Goal: Transaction & Acquisition: Obtain resource

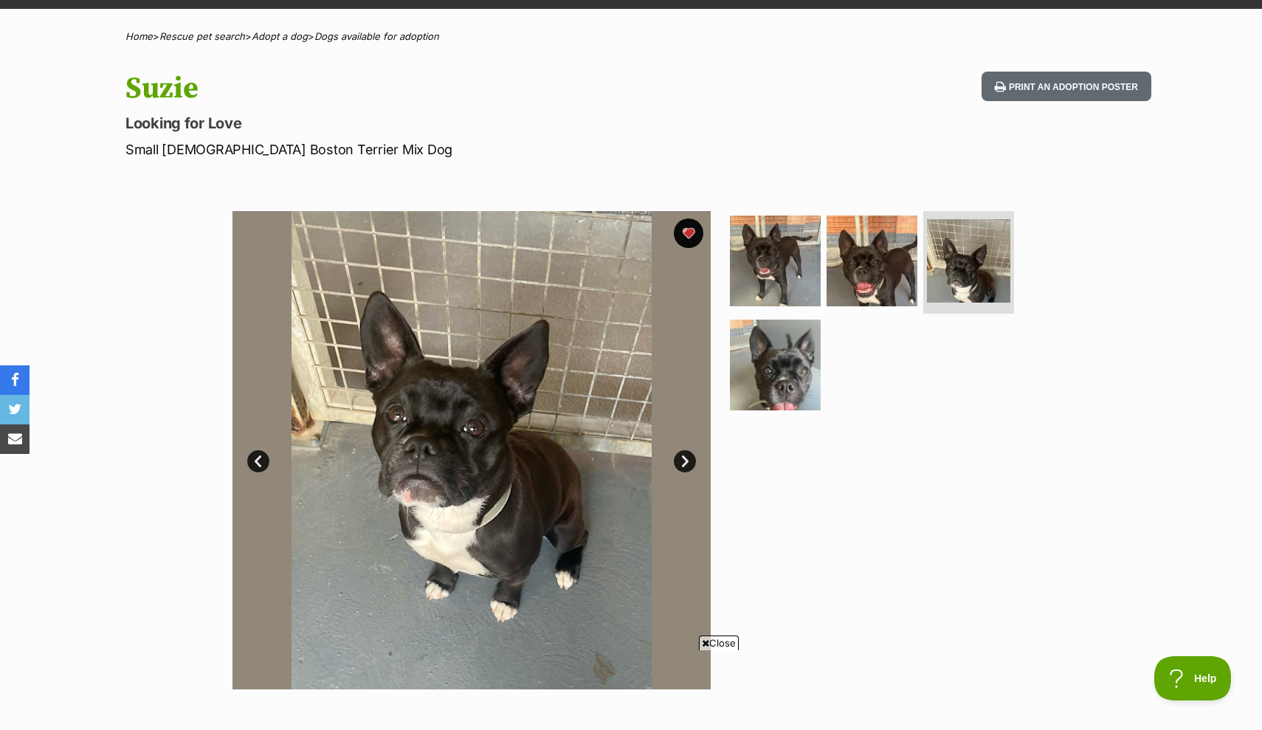
click at [767, 370] on img at bounding box center [775, 364] width 91 height 91
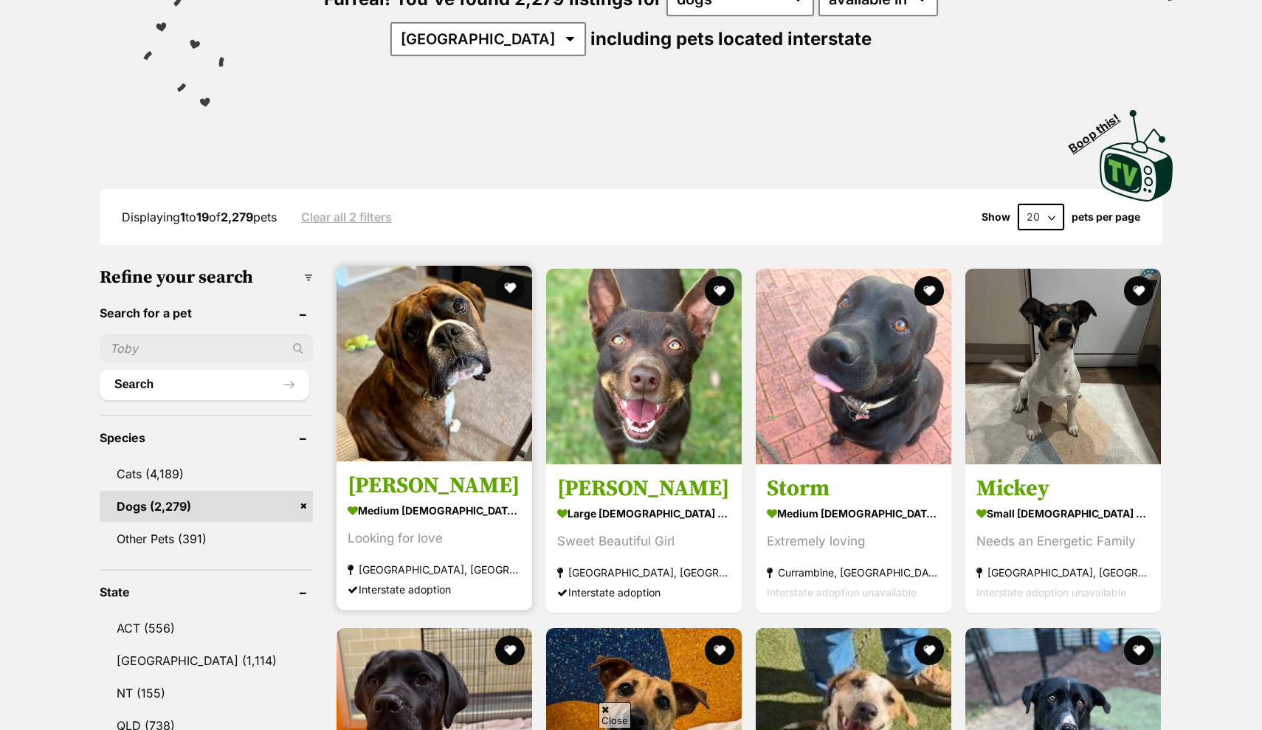
scroll to position [217, 0]
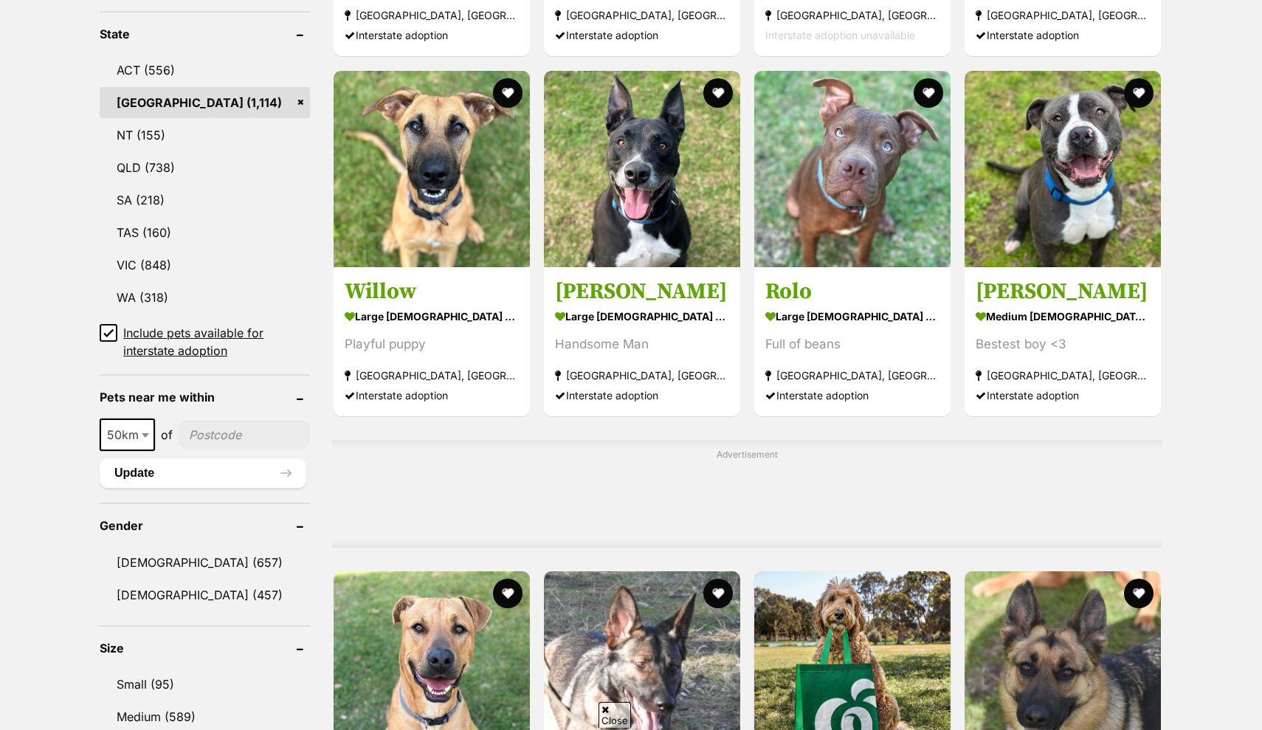
scroll to position [772, 0]
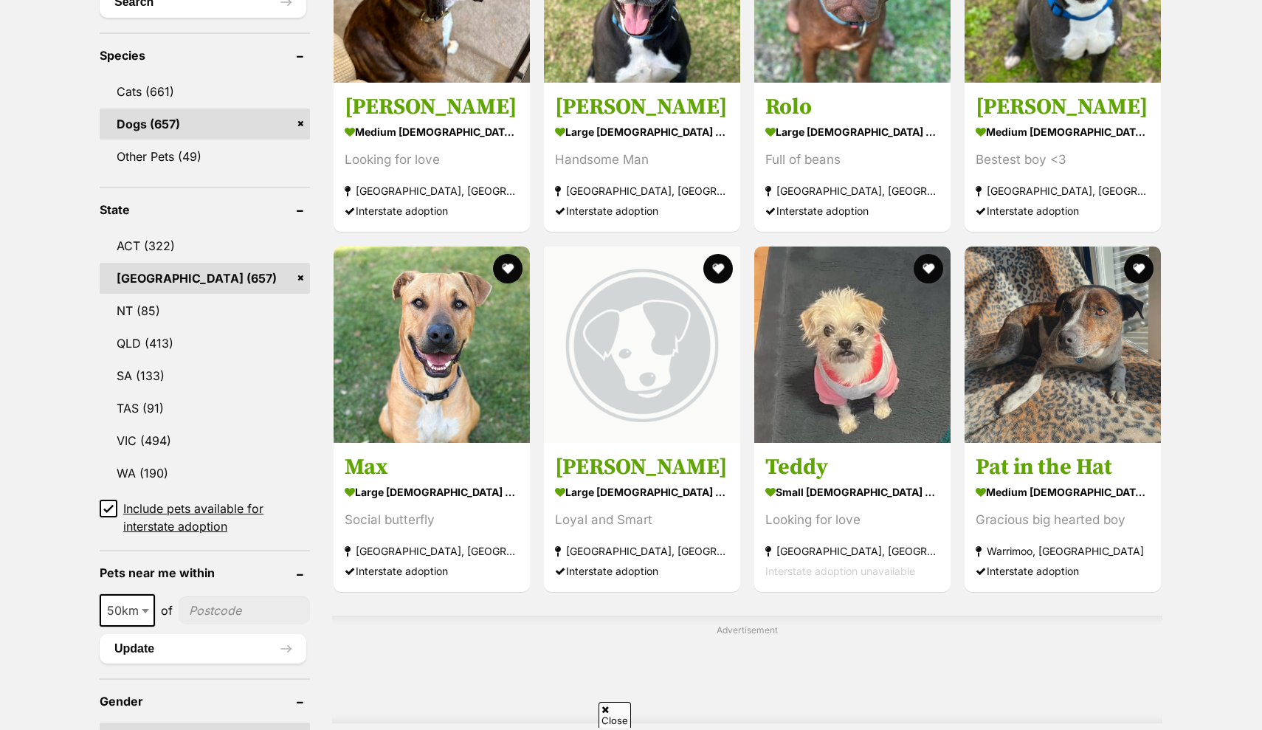
scroll to position [626, 0]
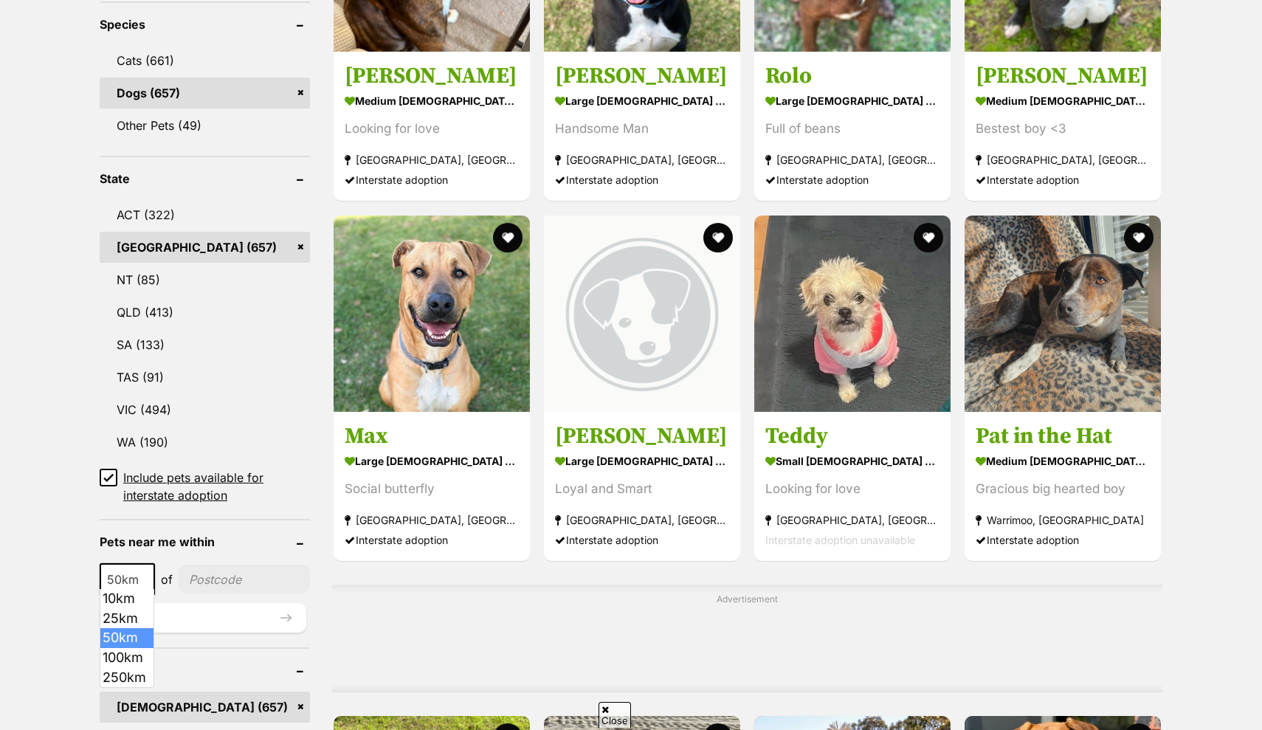
click at [148, 578] on b at bounding box center [145, 580] width 7 height 4
select select "100"
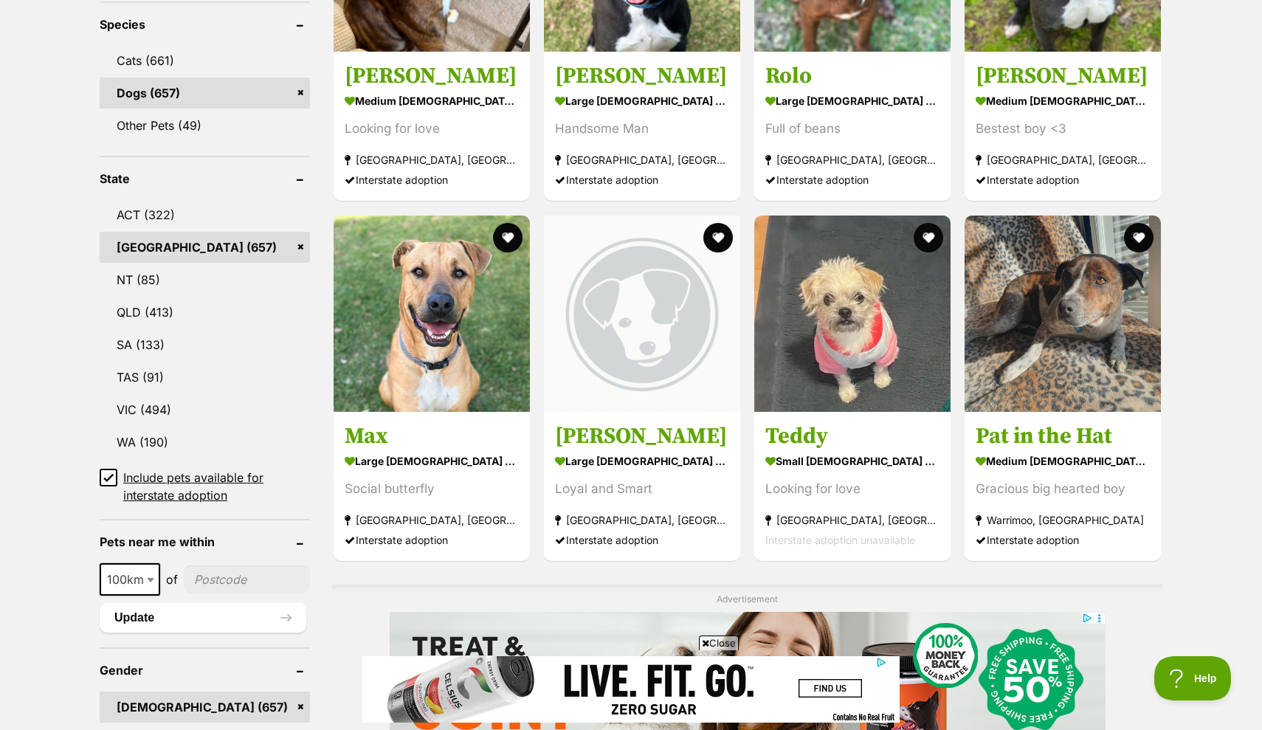
click at [214, 572] on input"] "postcode" at bounding box center [247, 579] width 126 height 28
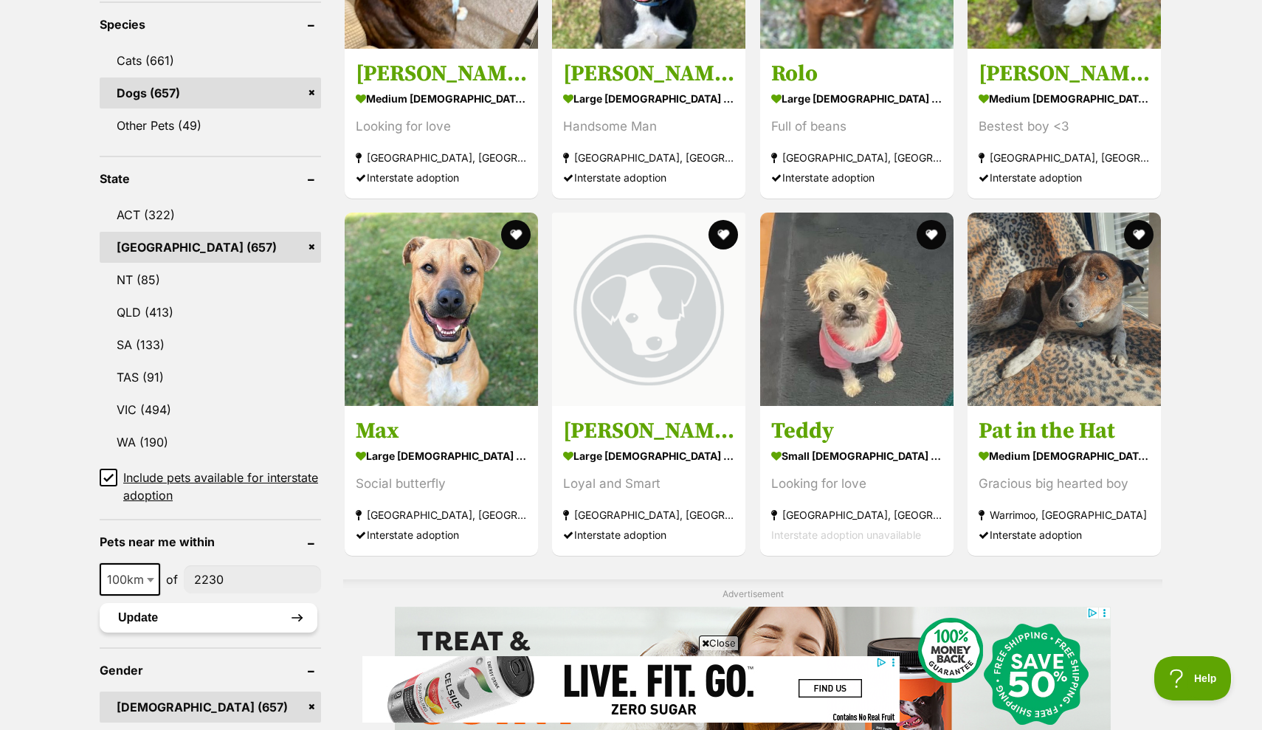
type input"] "2230"
click at [158, 614] on button "Update" at bounding box center [209, 618] width 218 height 30
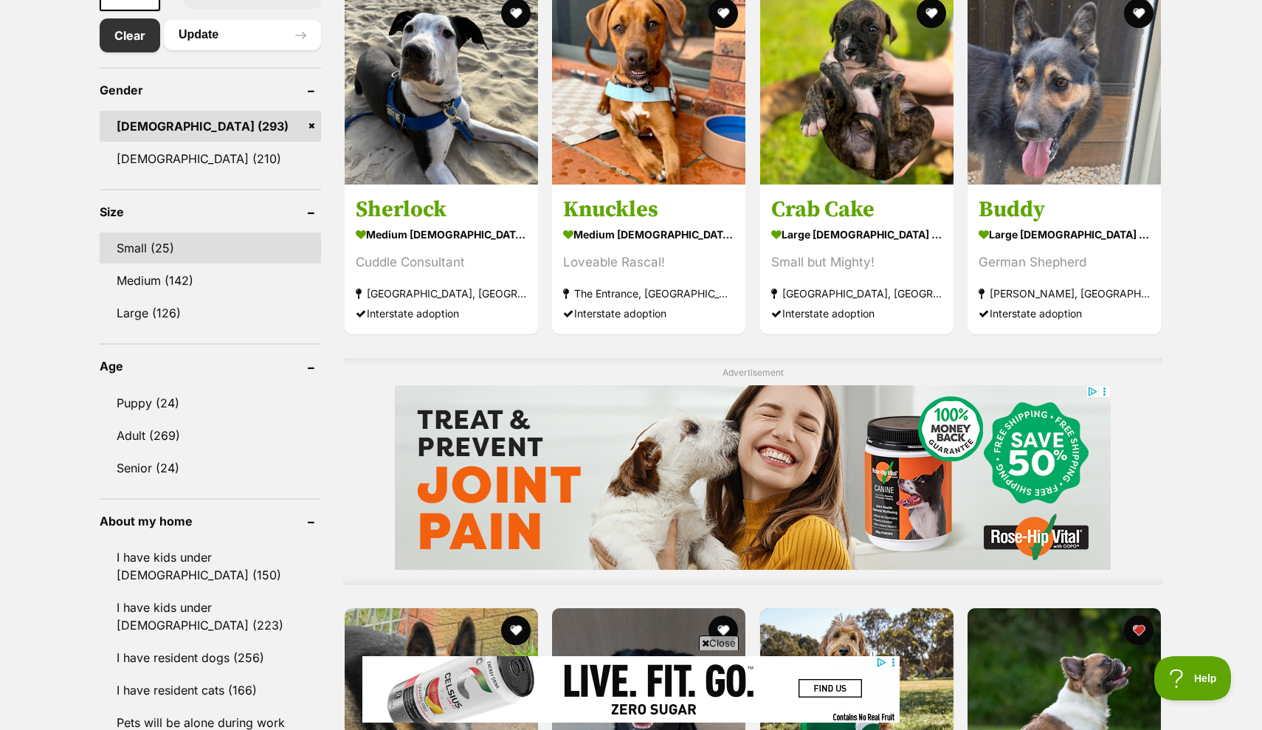
click at [188, 244] on link "Small (25)" at bounding box center [210, 247] width 221 height 31
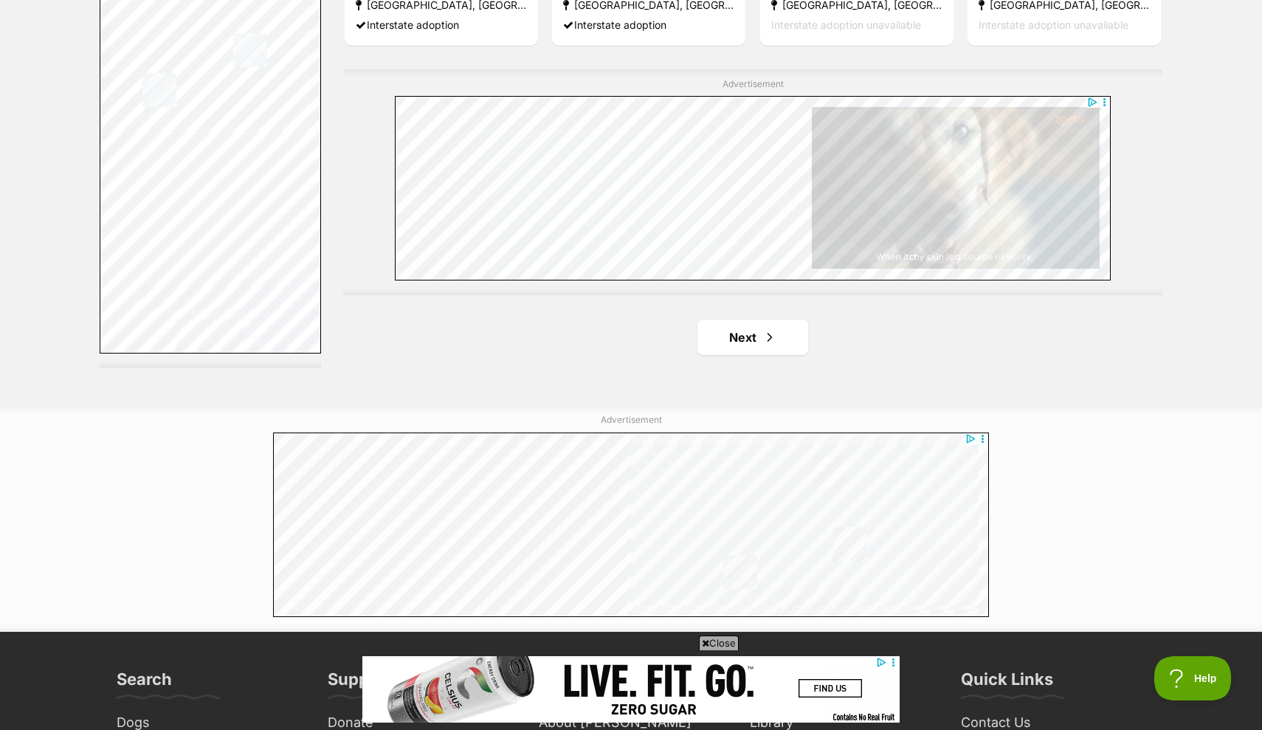
scroll to position [2624, 0]
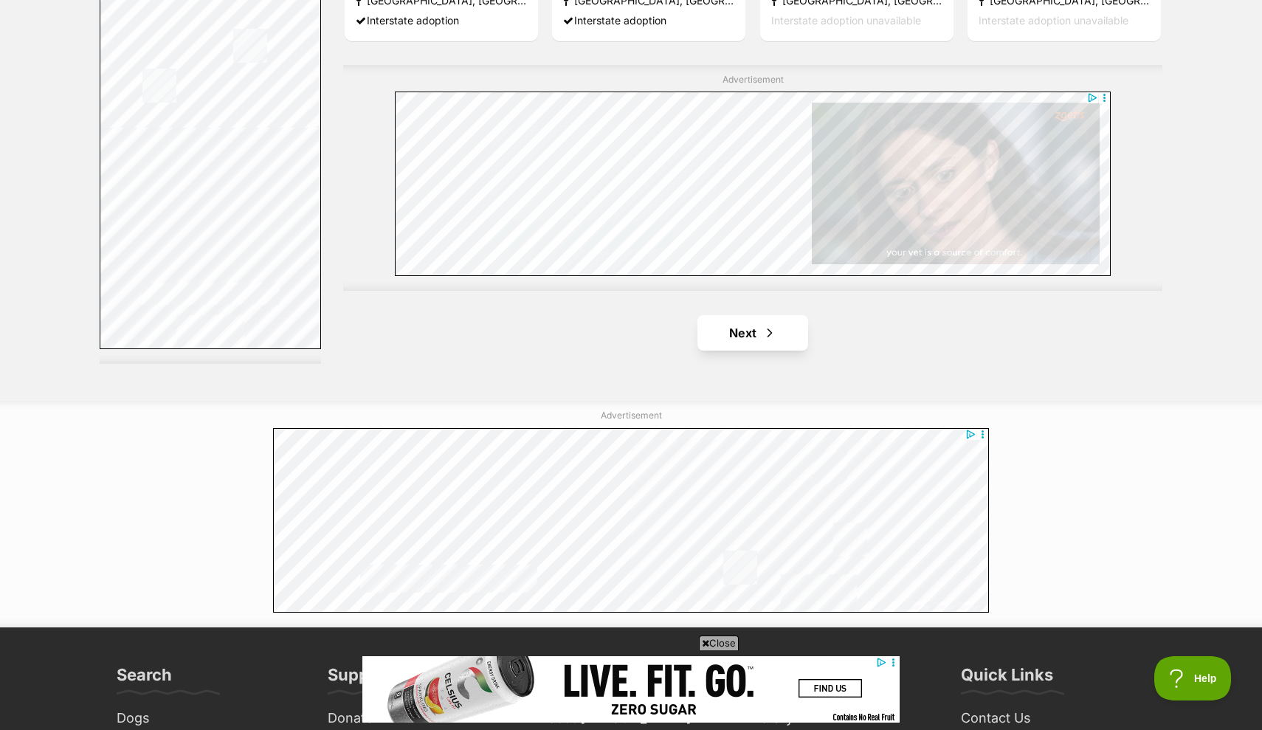
click at [727, 322] on link "Next" at bounding box center [752, 332] width 111 height 35
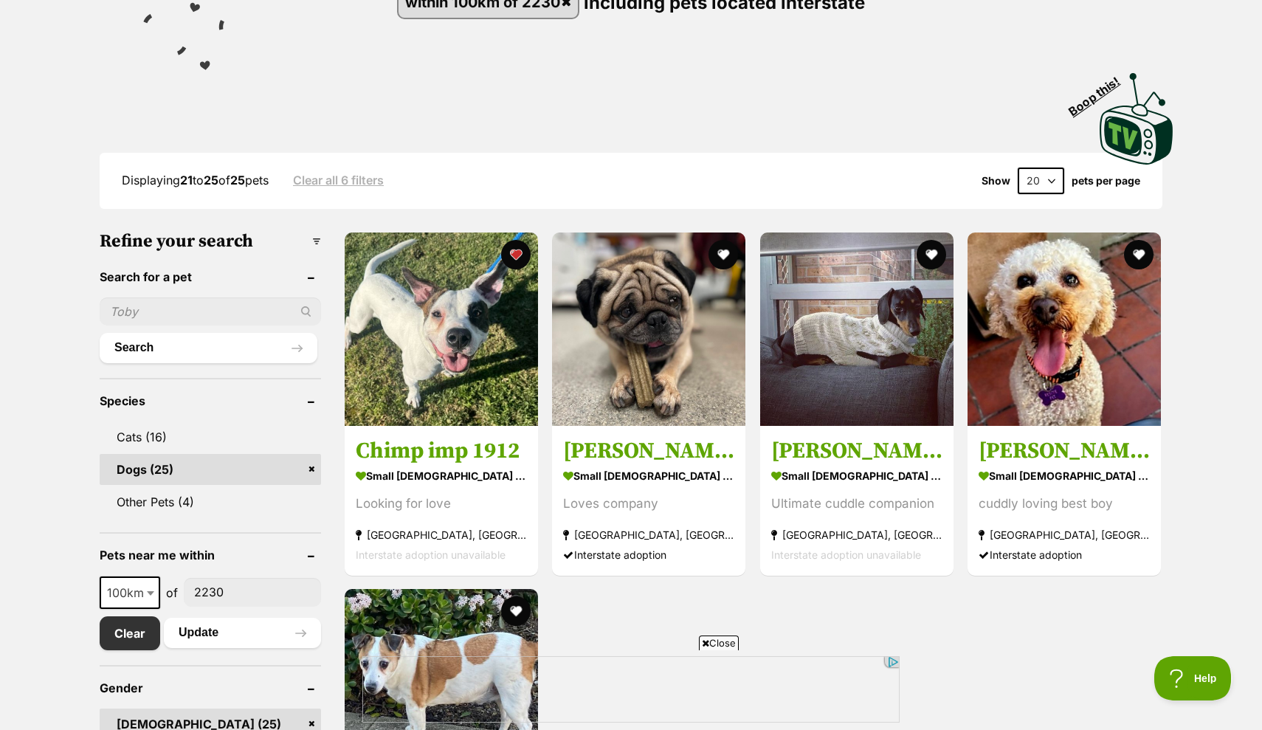
scroll to position [233, 0]
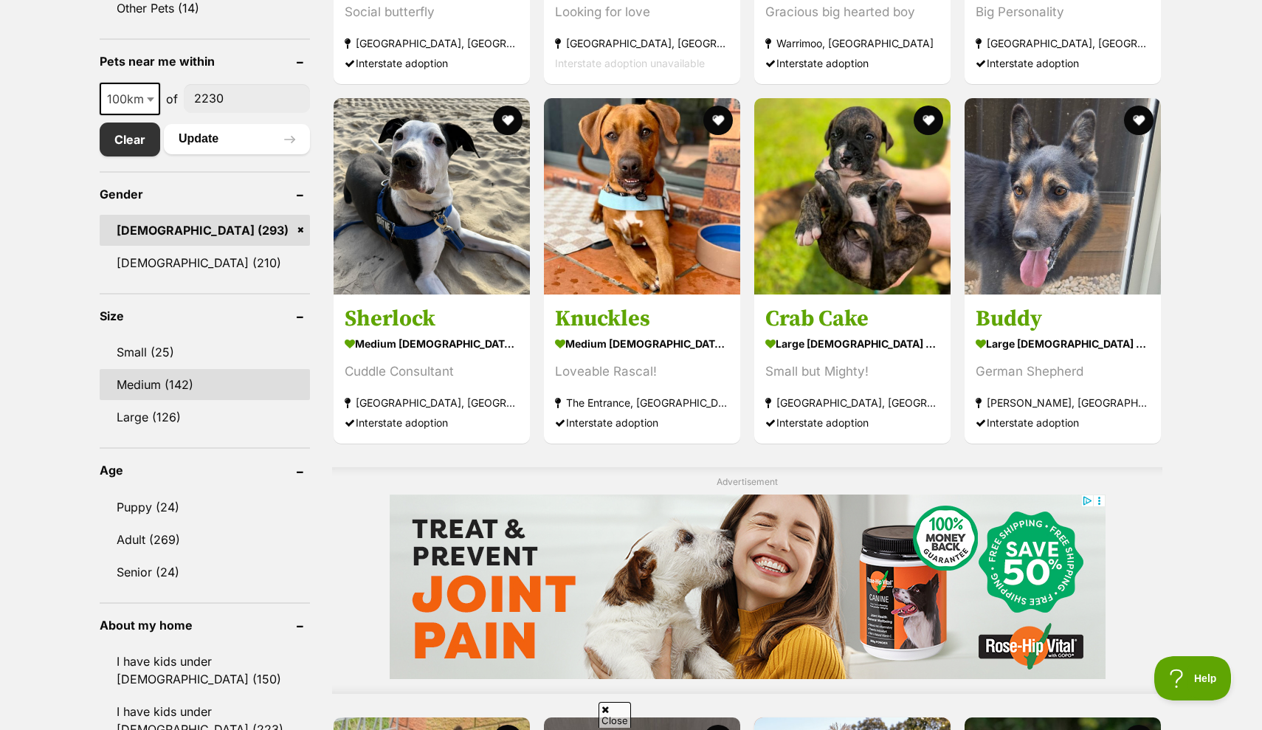
scroll to position [767, 0]
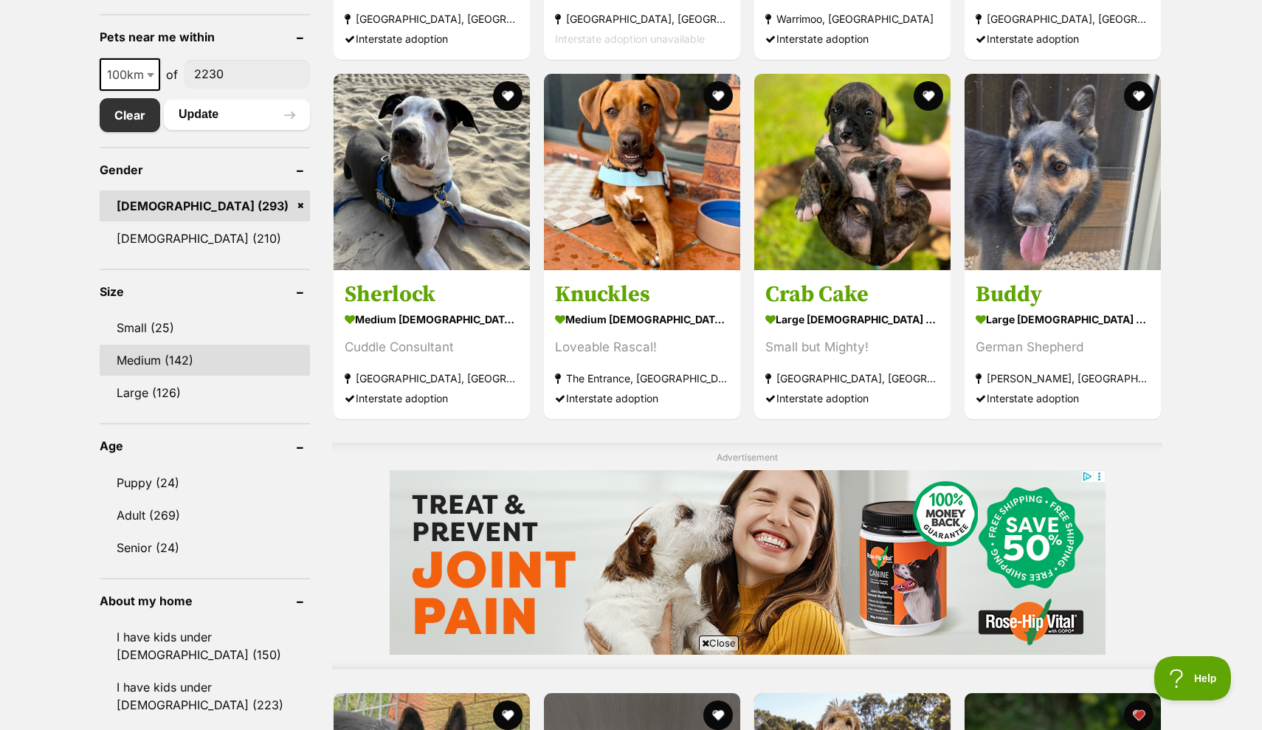
click at [175, 360] on link "Medium (142)" at bounding box center [205, 360] width 210 height 31
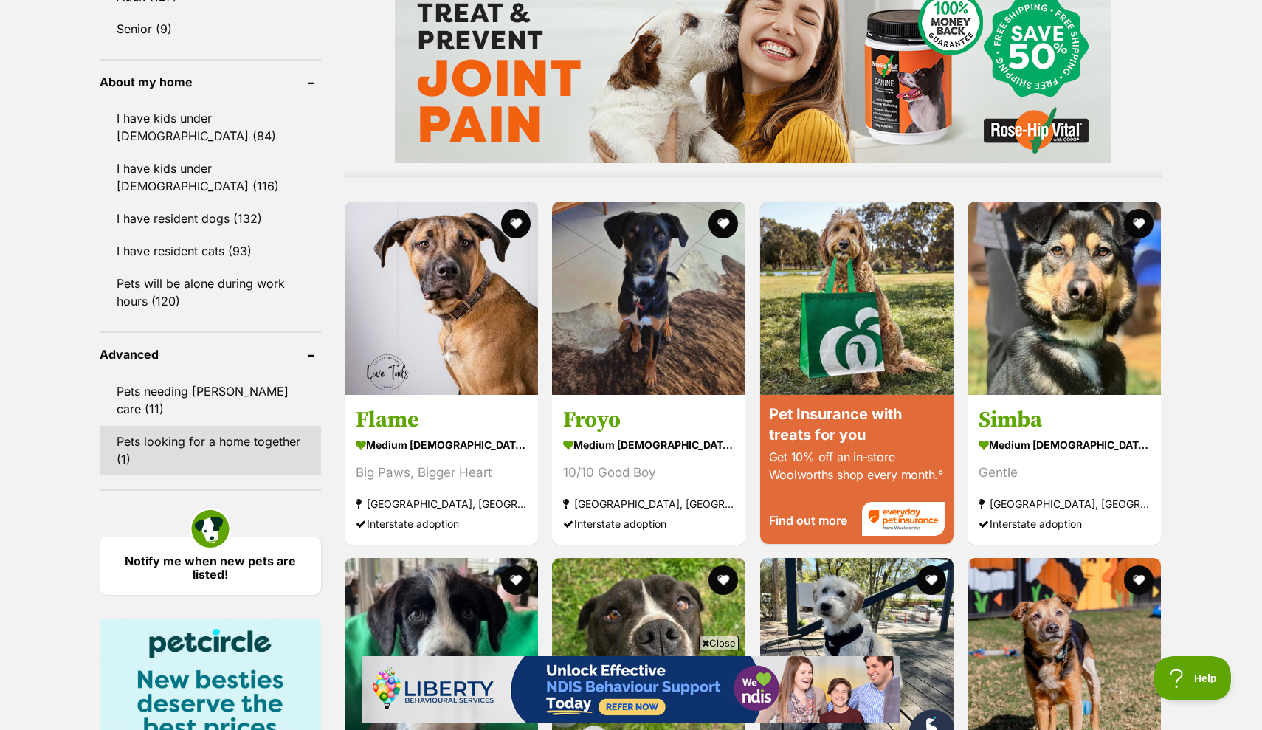
scroll to position [1252, 0]
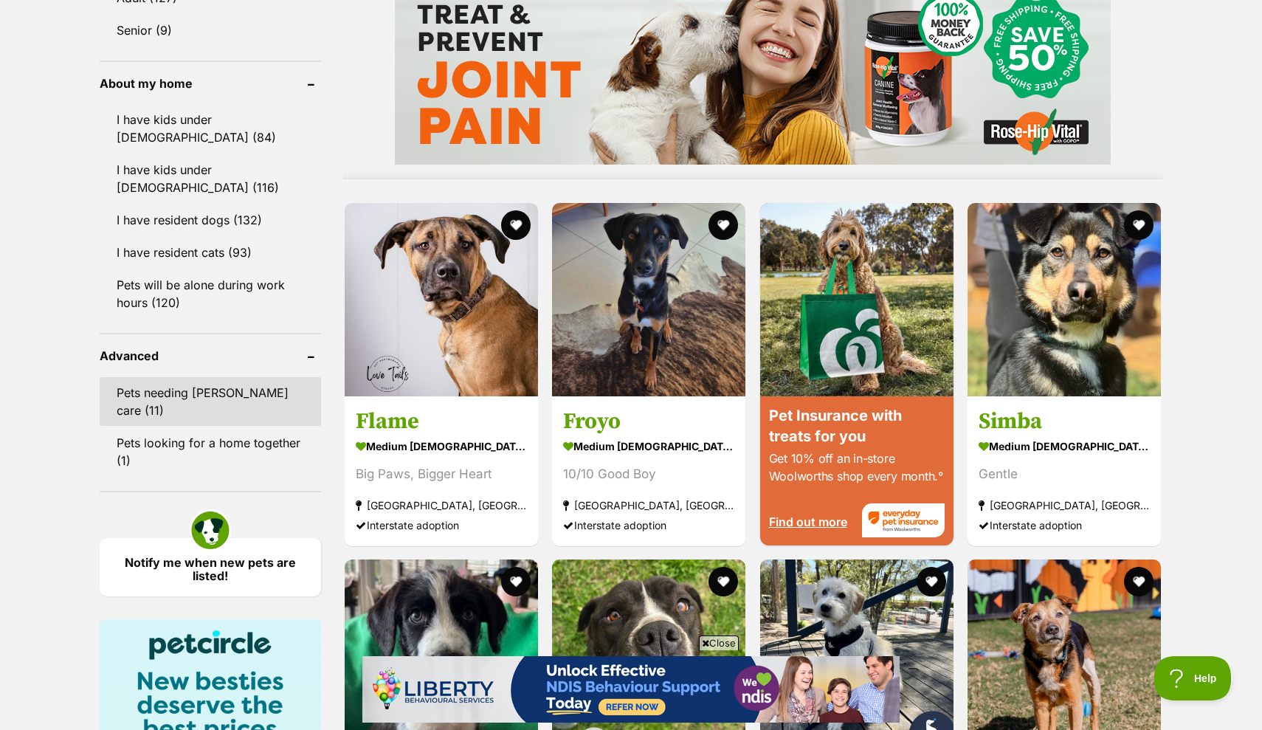
click at [251, 377] on link "Pets needing foster care (11)" at bounding box center [210, 401] width 221 height 49
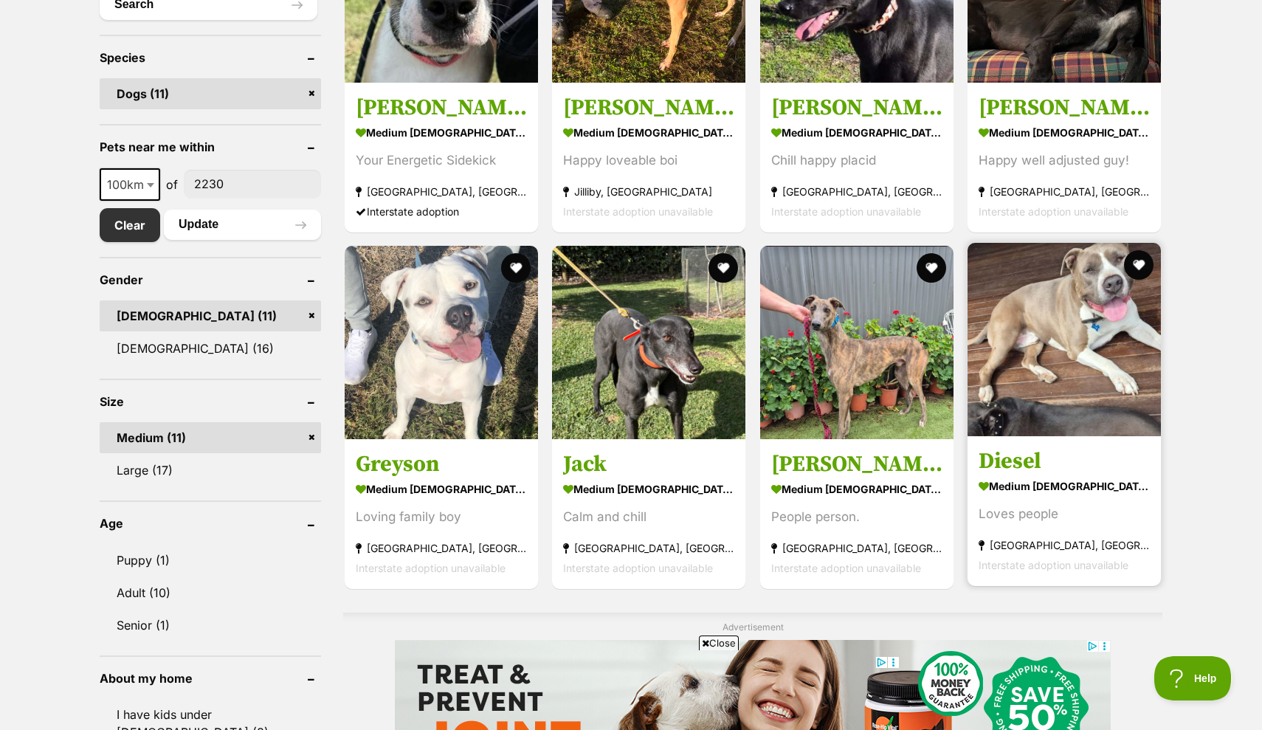
click at [1067, 401] on img at bounding box center [1063, 339] width 193 height 193
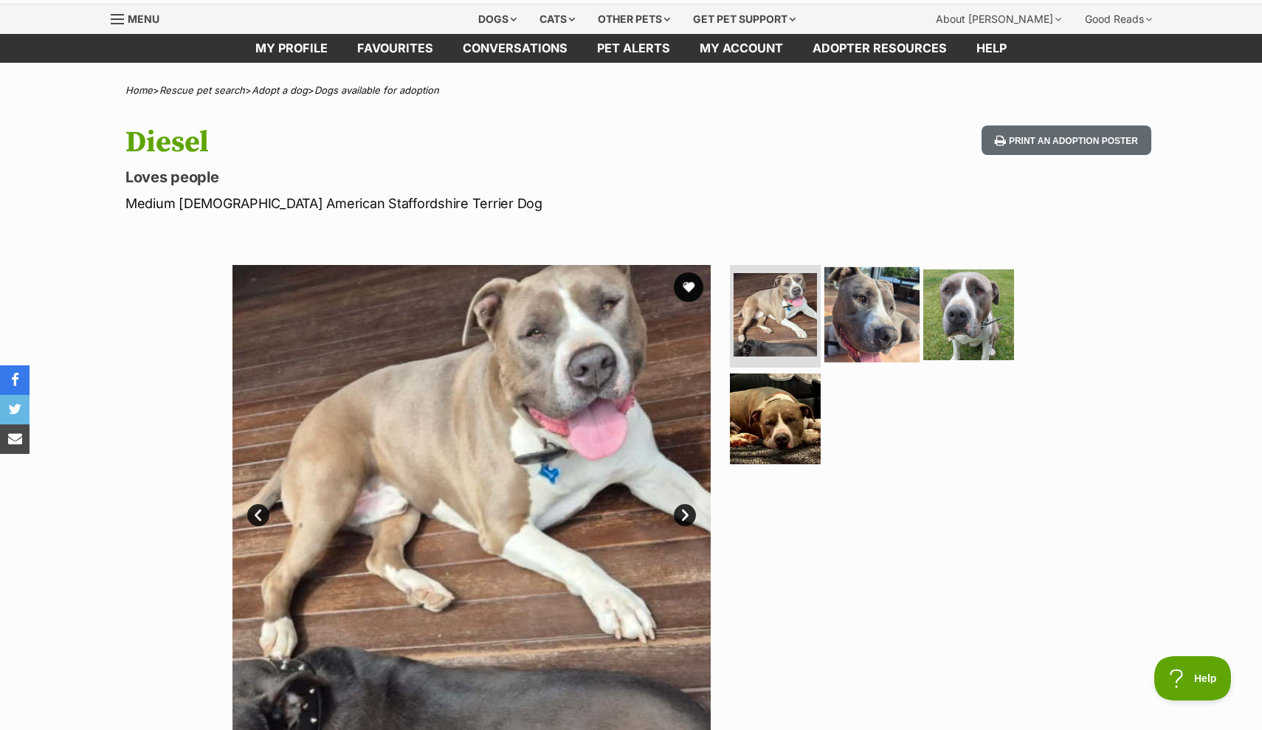
click at [843, 314] on img at bounding box center [871, 313] width 95 height 95
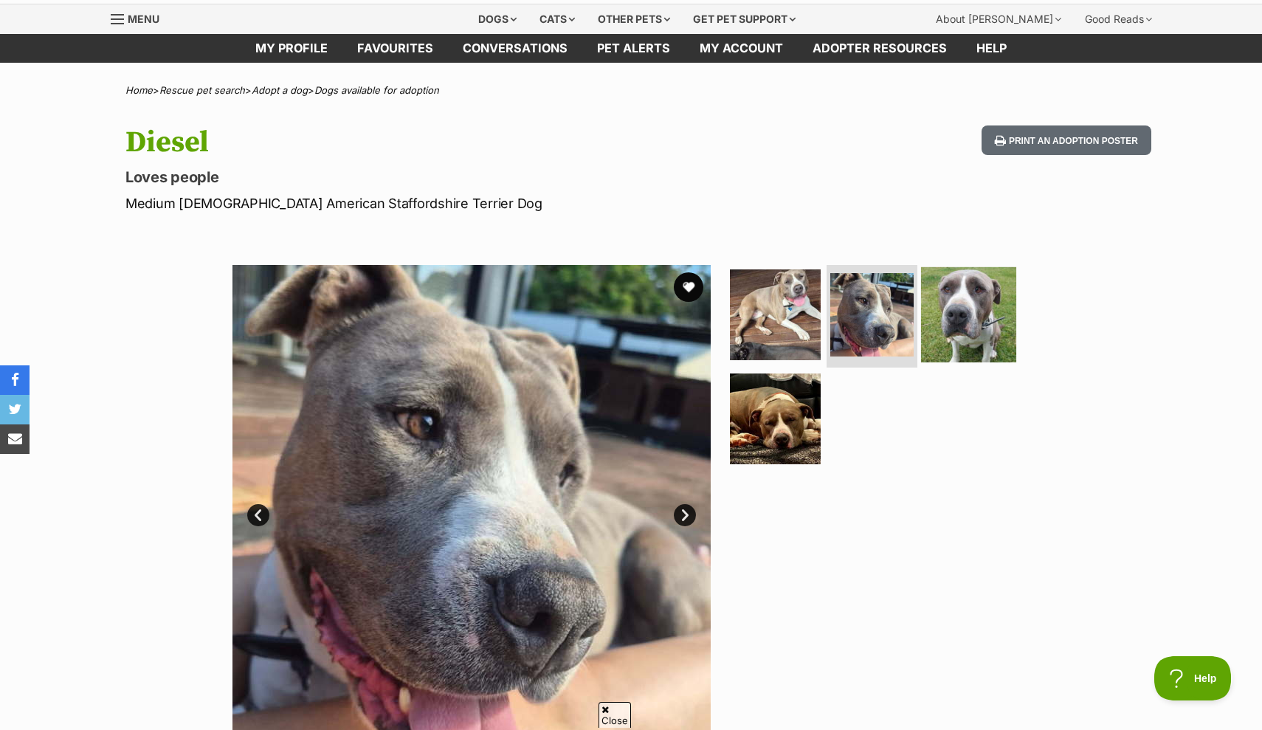
click at [974, 297] on img at bounding box center [968, 313] width 95 height 95
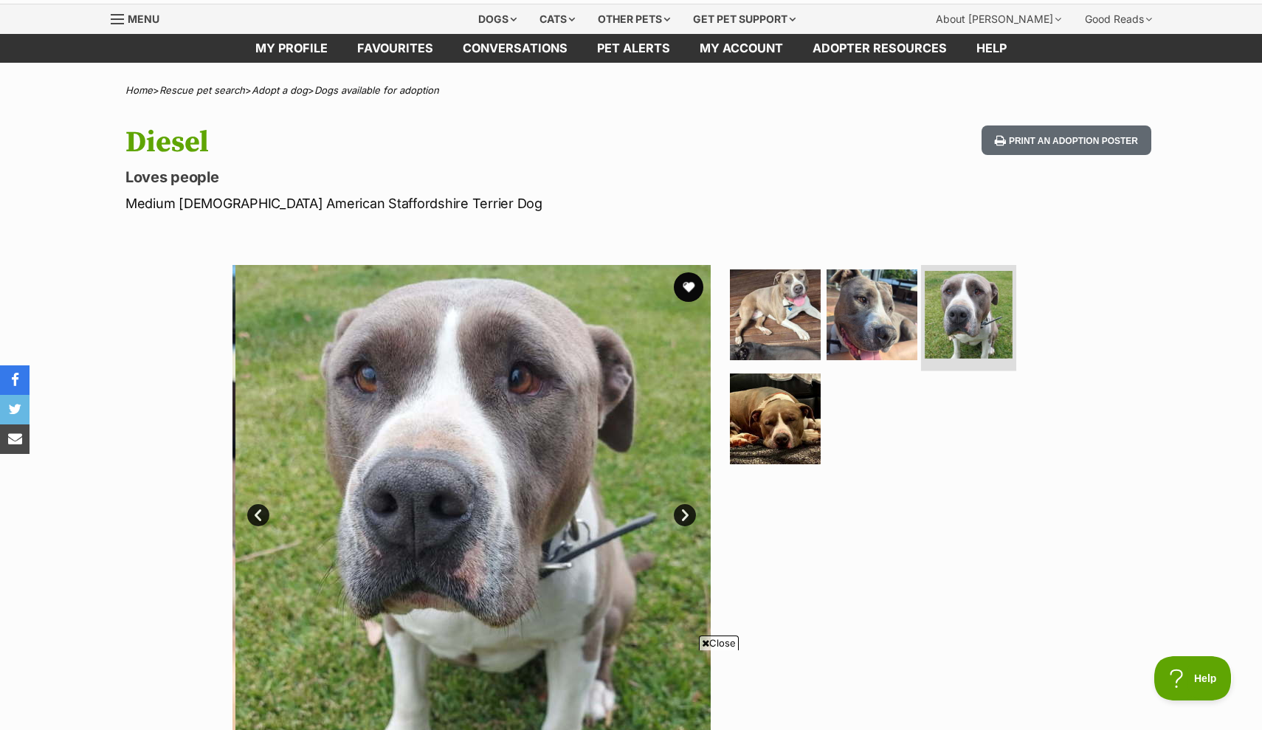
click at [973, 317] on img at bounding box center [968, 315] width 88 height 88
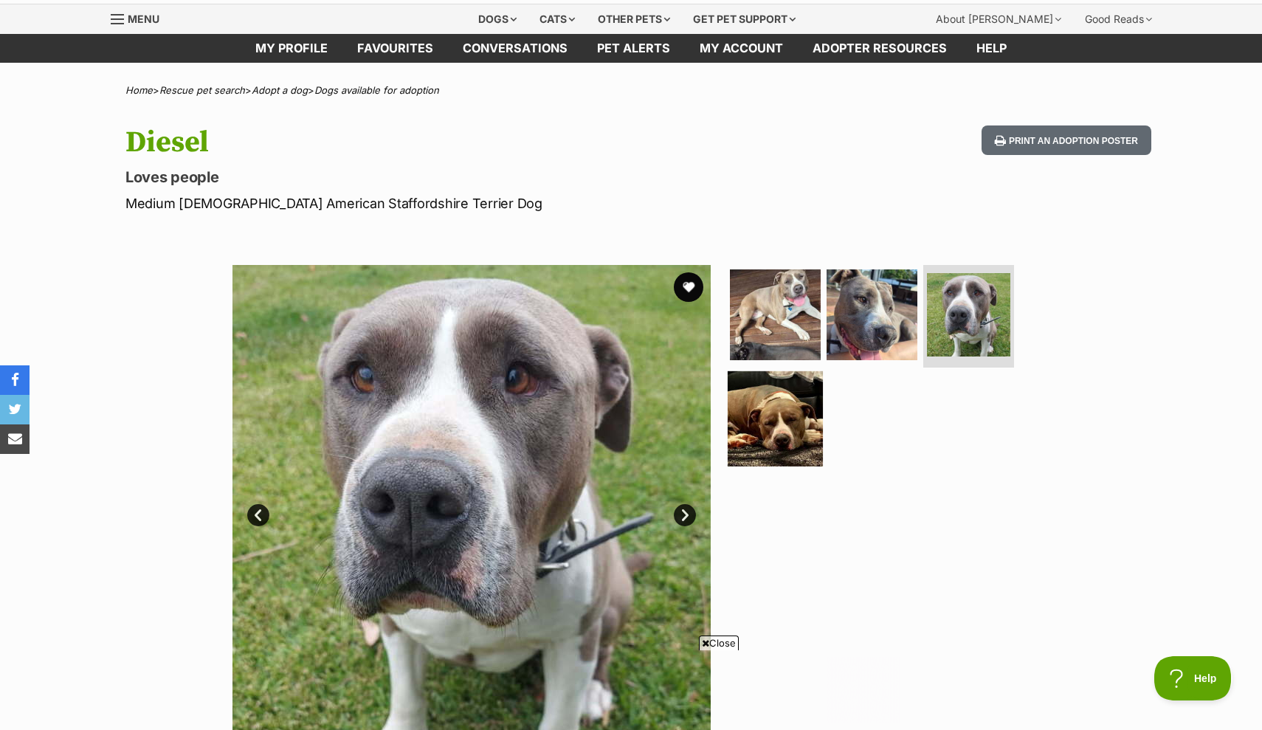
scroll to position [0, 0]
click at [782, 443] on img at bounding box center [774, 418] width 95 height 95
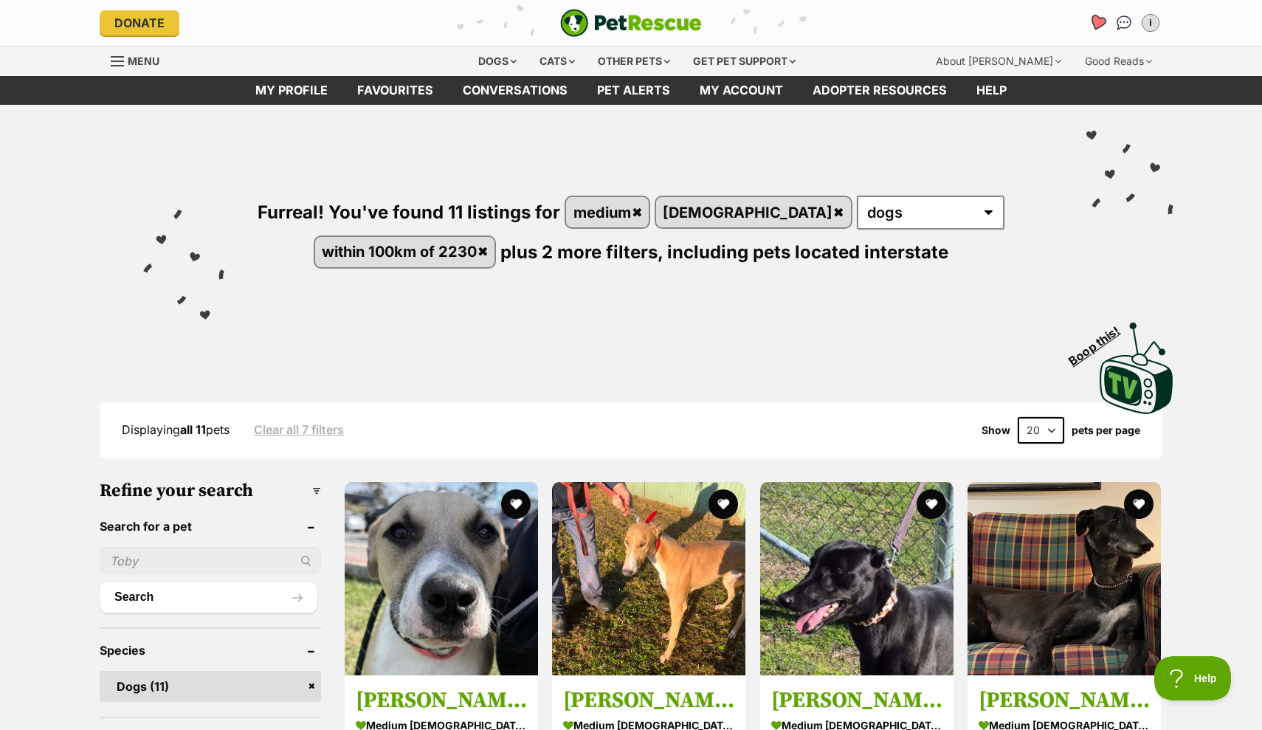
click at [1104, 26] on icon "Favourites" at bounding box center [1097, 22] width 20 height 19
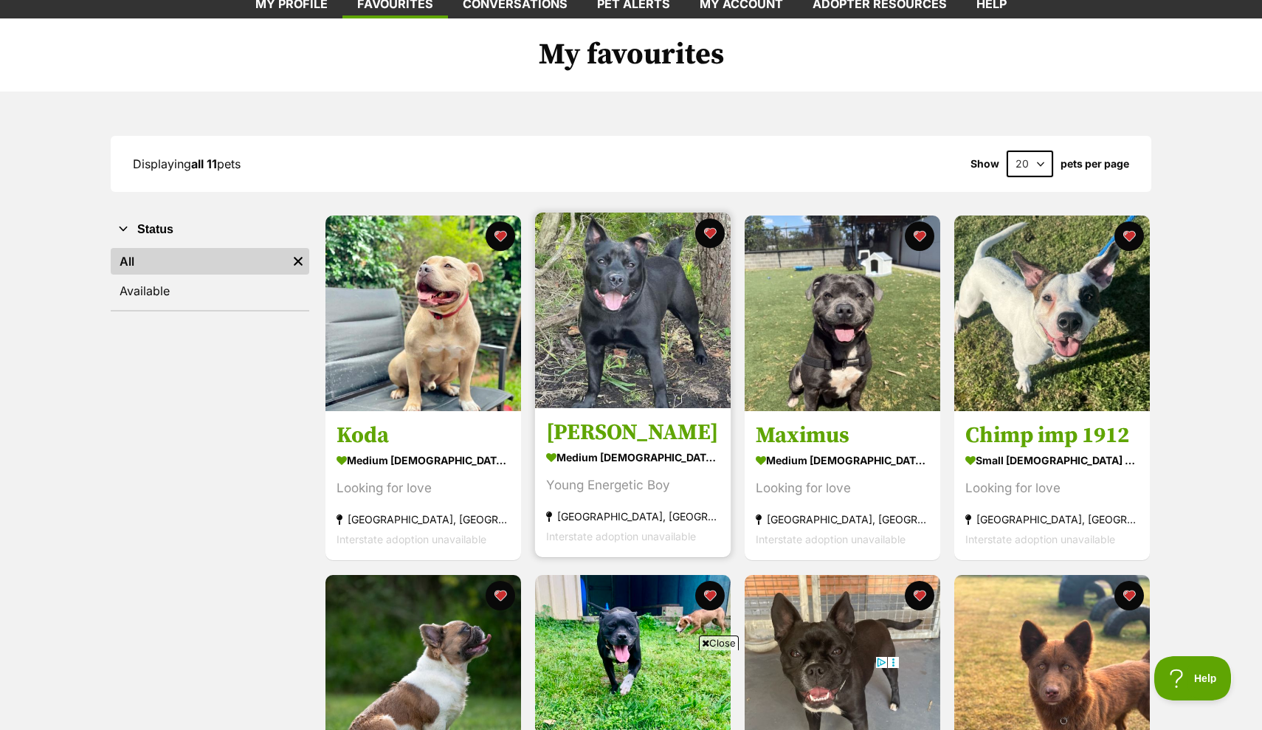
click at [637, 323] on img at bounding box center [633, 310] width 196 height 196
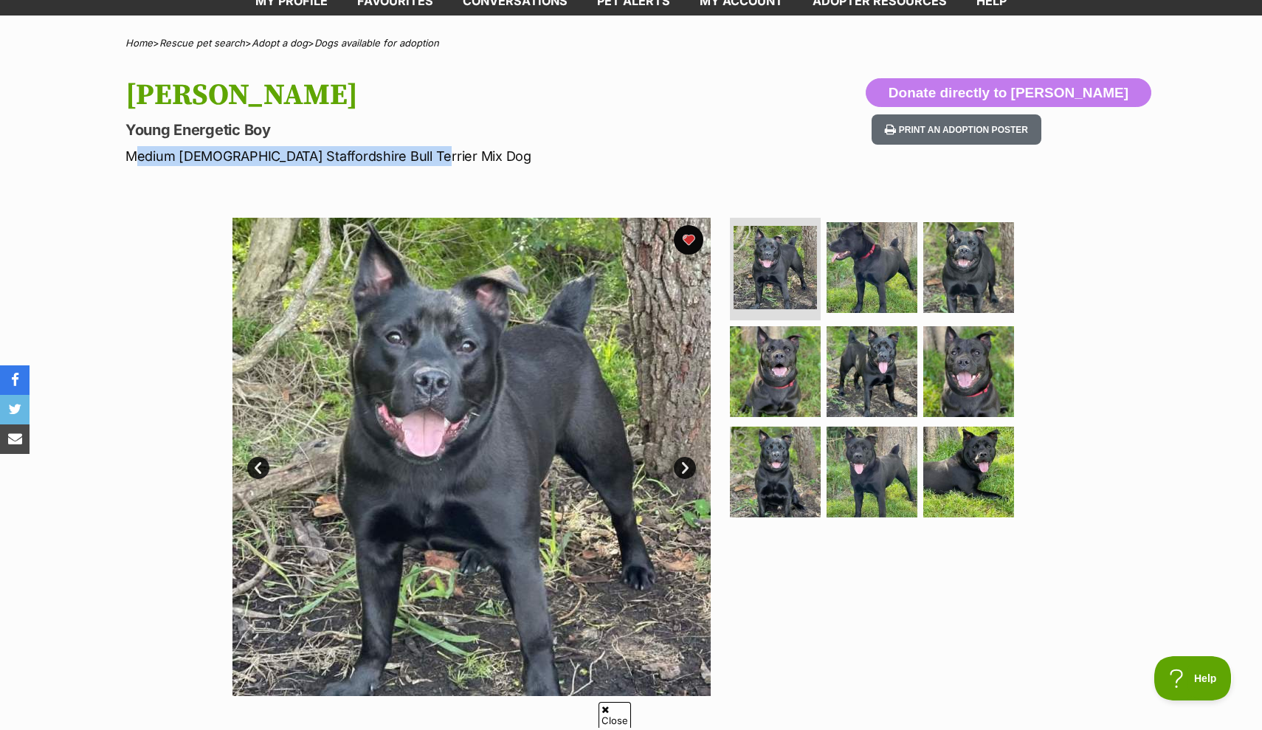
drag, startPoint x: 128, startPoint y: 151, endPoint x: 428, endPoint y: 157, distance: 300.3
click at [428, 157] on p "Medium Male Staffordshire Bull Terrier Mix Dog" at bounding box center [437, 156] width 624 height 20
click at [688, 464] on link "Next" at bounding box center [685, 468] width 22 height 22
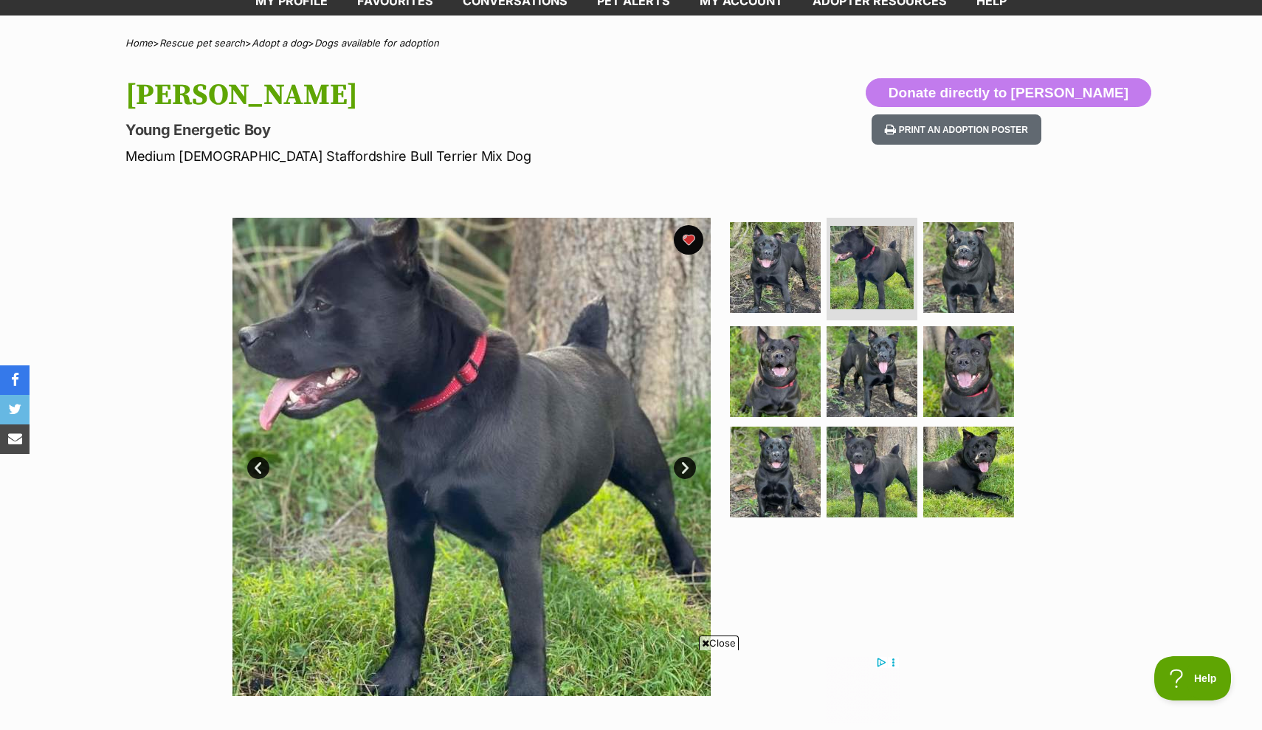
click at [688, 464] on link "Next" at bounding box center [685, 468] width 22 height 22
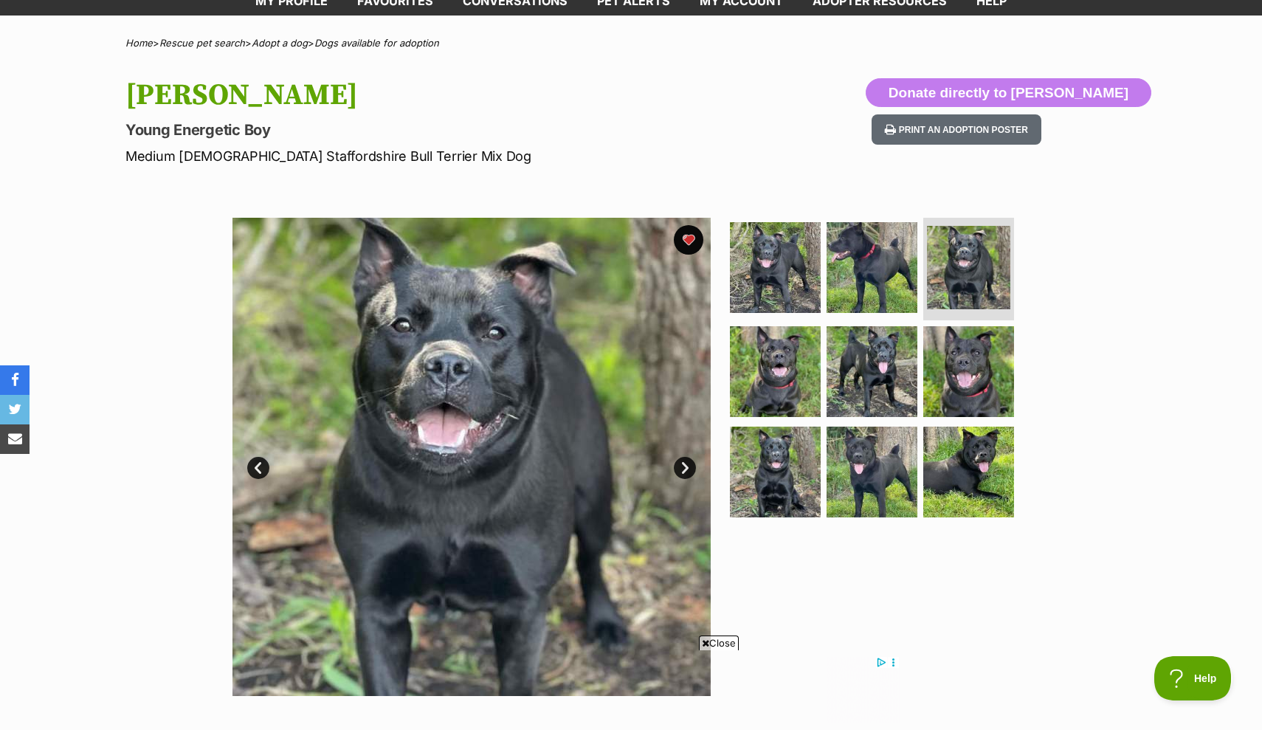
click at [685, 466] on link "Next" at bounding box center [685, 468] width 22 height 22
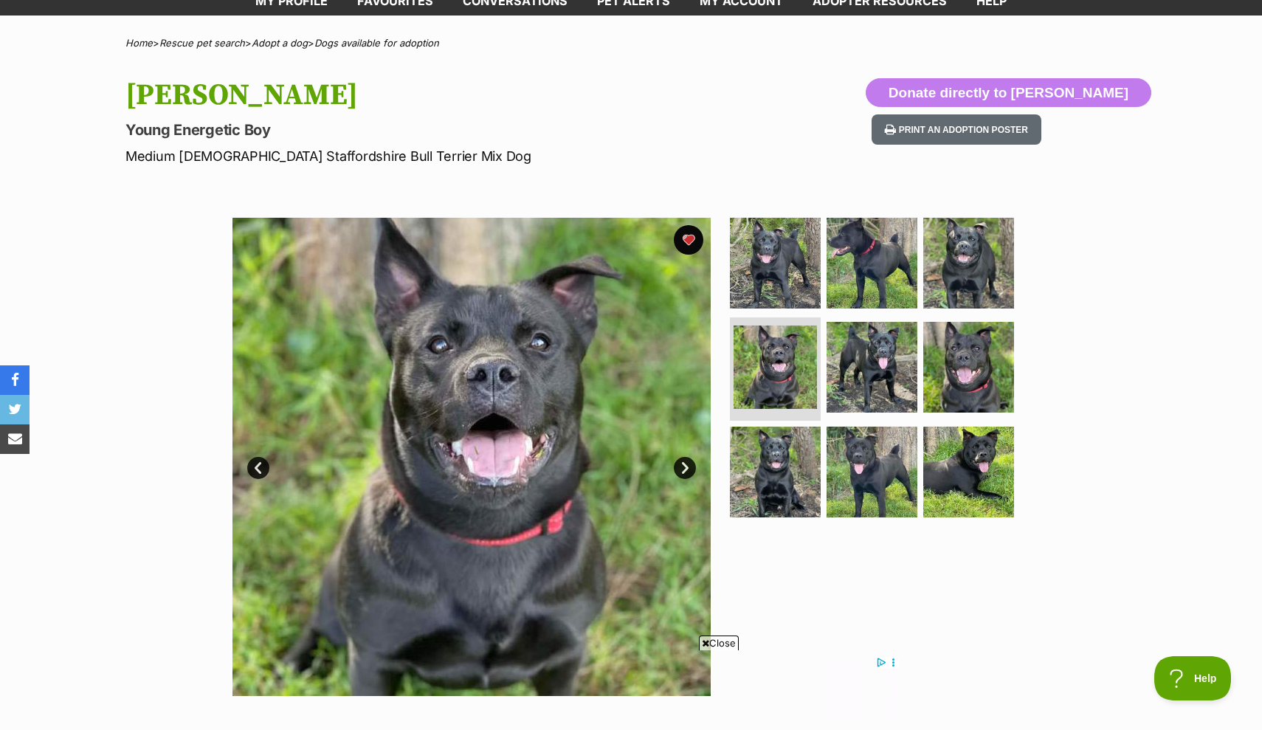
click at [685, 466] on link "Next" at bounding box center [685, 468] width 22 height 22
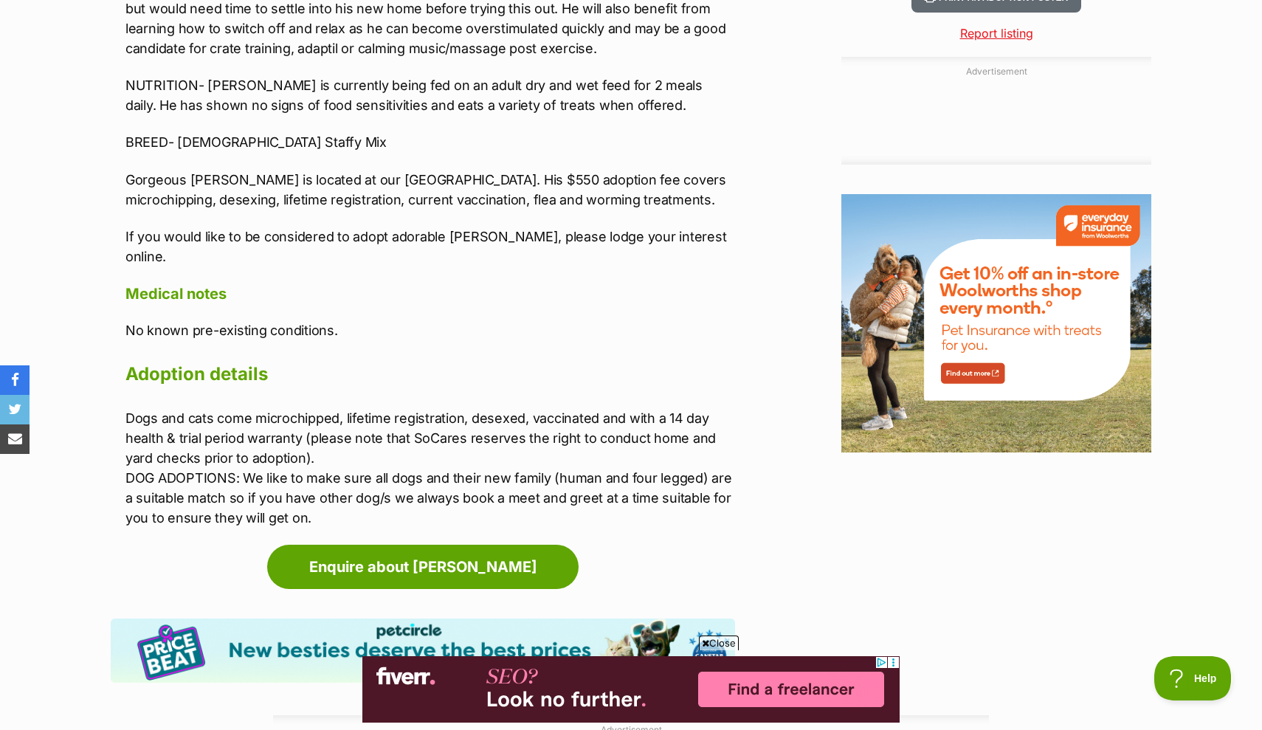
scroll to position [1638, 1]
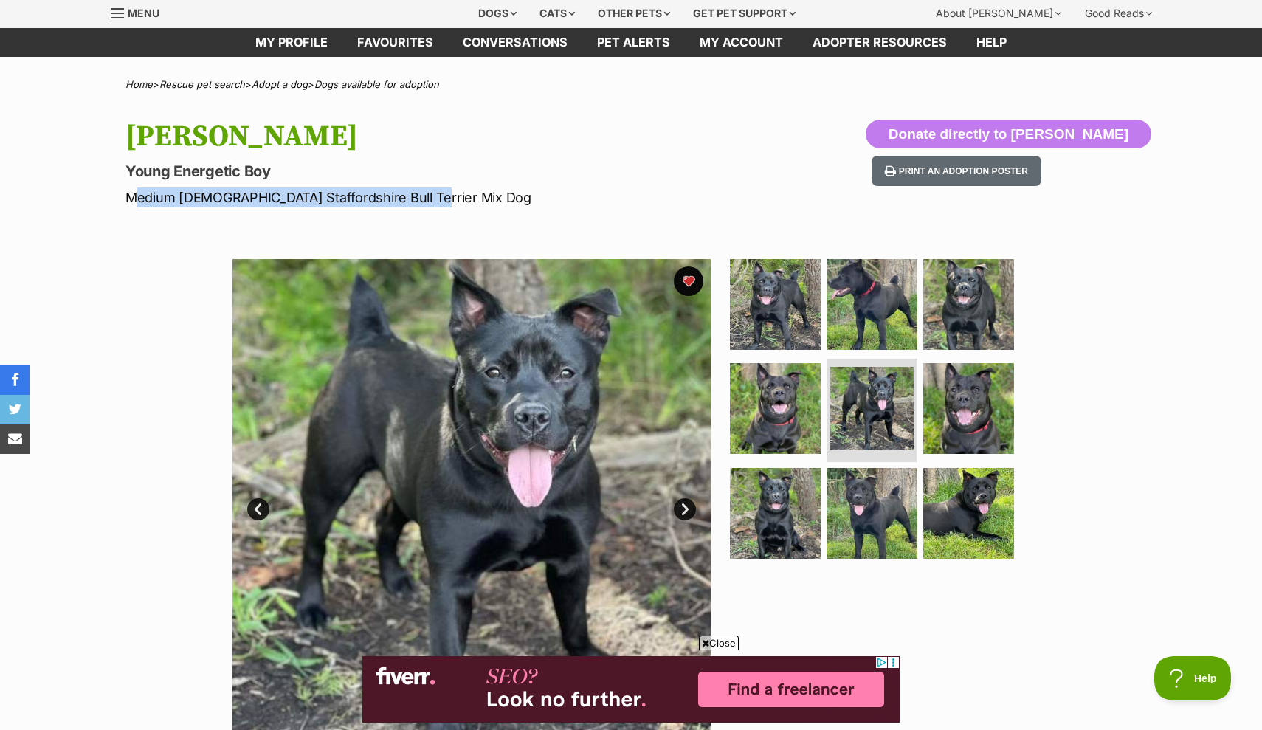
drag, startPoint x: 127, startPoint y: 198, endPoint x: 473, endPoint y: 196, distance: 346.0
click at [474, 196] on p "Medium Male Staffordshire Bull Terrier Mix Dog" at bounding box center [437, 197] width 624 height 20
copy p "Medium Male Staffordshire Bull Terrier Mix Dog"
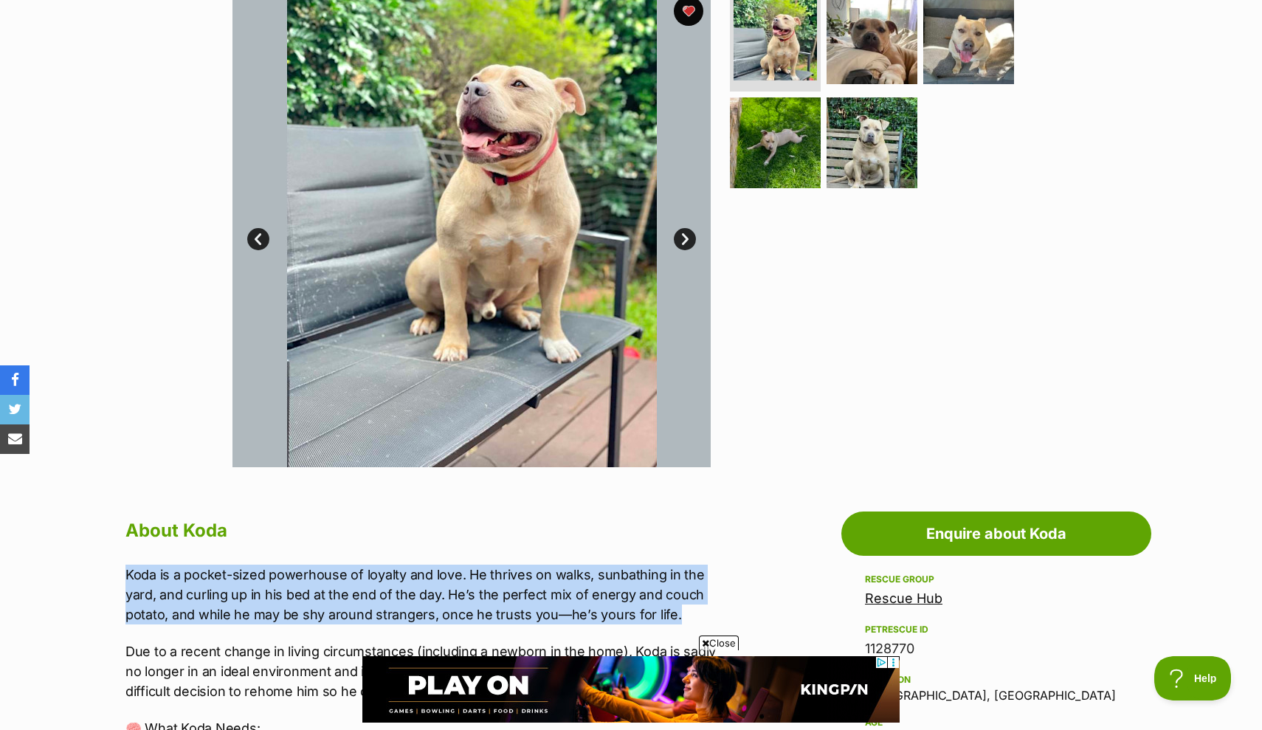
drag, startPoint x: 283, startPoint y: 575, endPoint x: 639, endPoint y: 617, distance: 358.0
click at [639, 617] on p "Koda is a pocket-sized powerhouse of loyalty and love. He thrives on walks, sun…" at bounding box center [429, 594] width 609 height 60
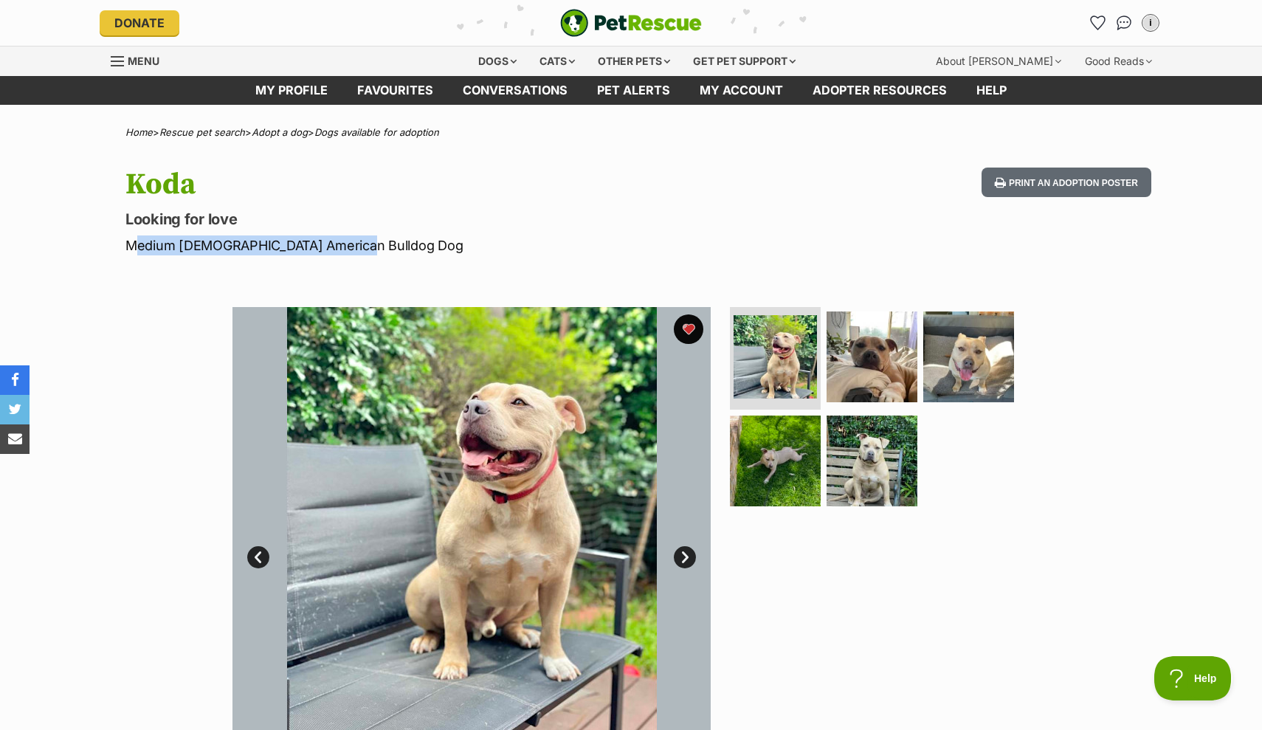
drag, startPoint x: 348, startPoint y: 243, endPoint x: 122, endPoint y: 240, distance: 225.8
click at [122, 240] on div "Koda Looking for love Medium [DEMOGRAPHIC_DATA] American Bulldog Dog Print an a…" at bounding box center [631, 211] width 1084 height 88
copy p "Medium [DEMOGRAPHIC_DATA] American Bulldog Dog"
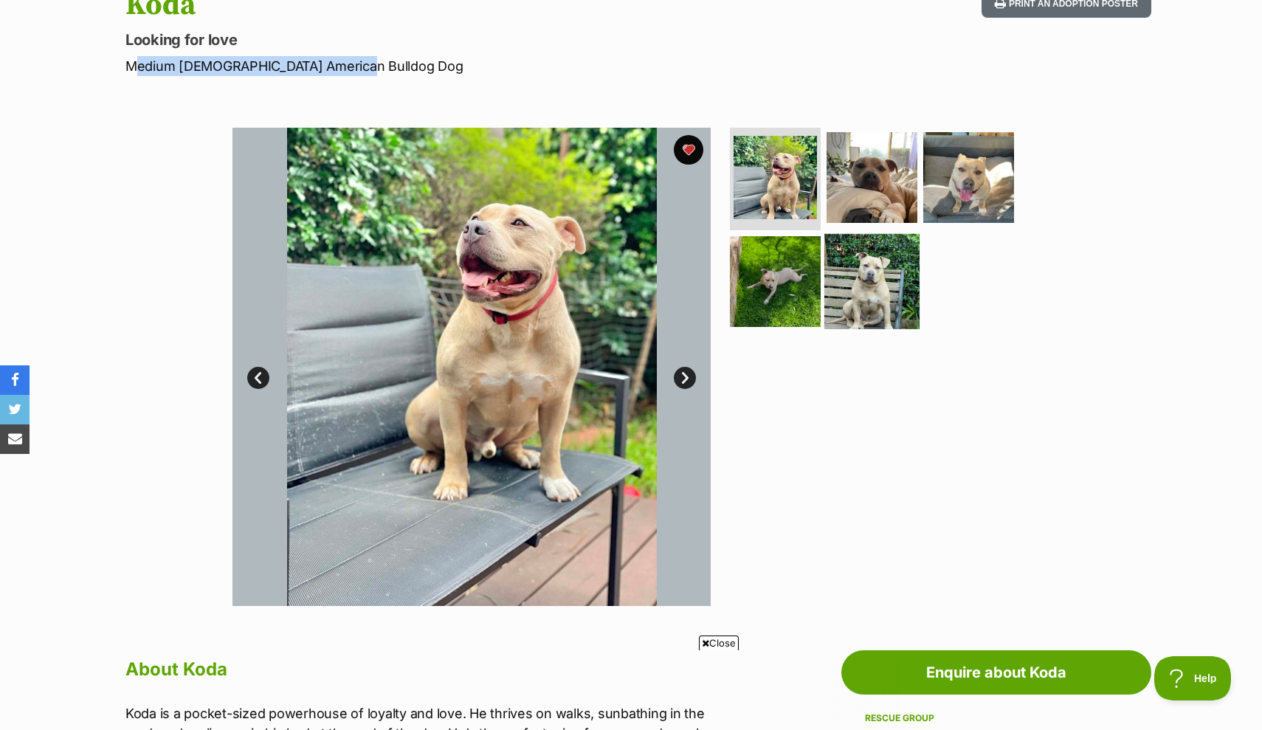
click at [857, 255] on img at bounding box center [871, 281] width 95 height 95
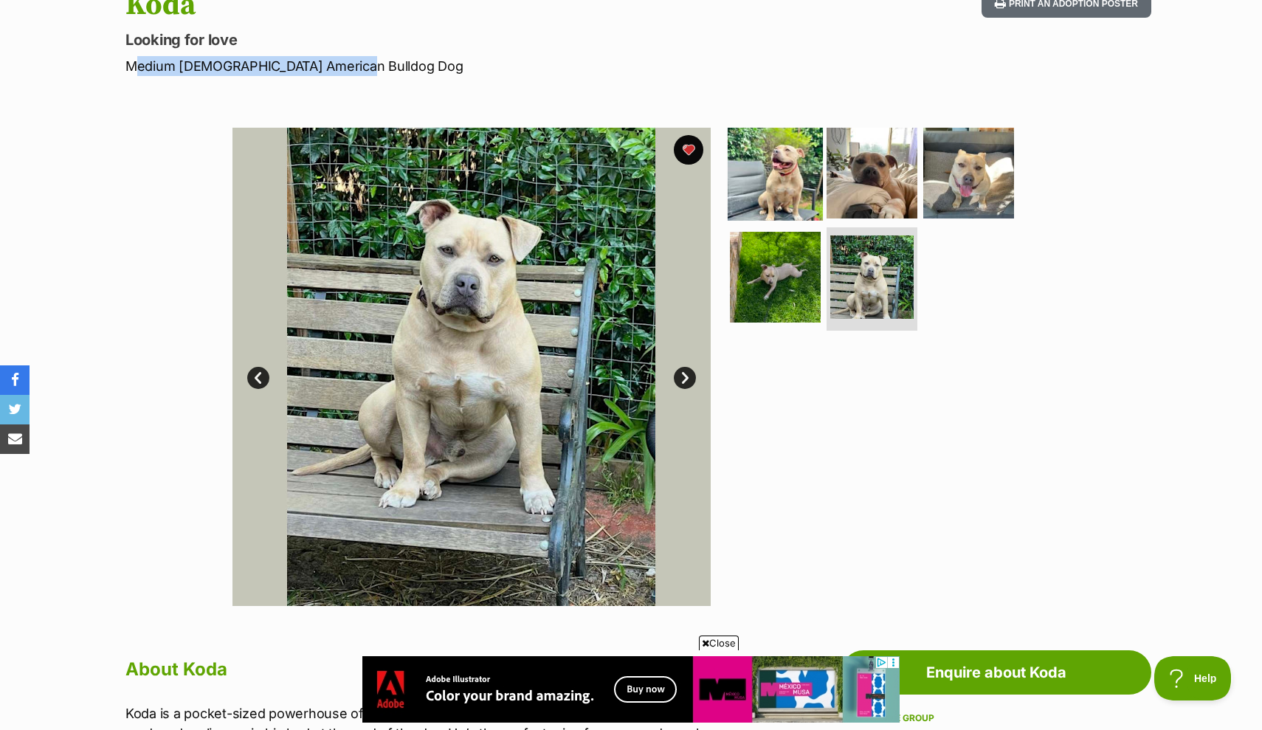
click at [762, 181] on img at bounding box center [774, 172] width 95 height 95
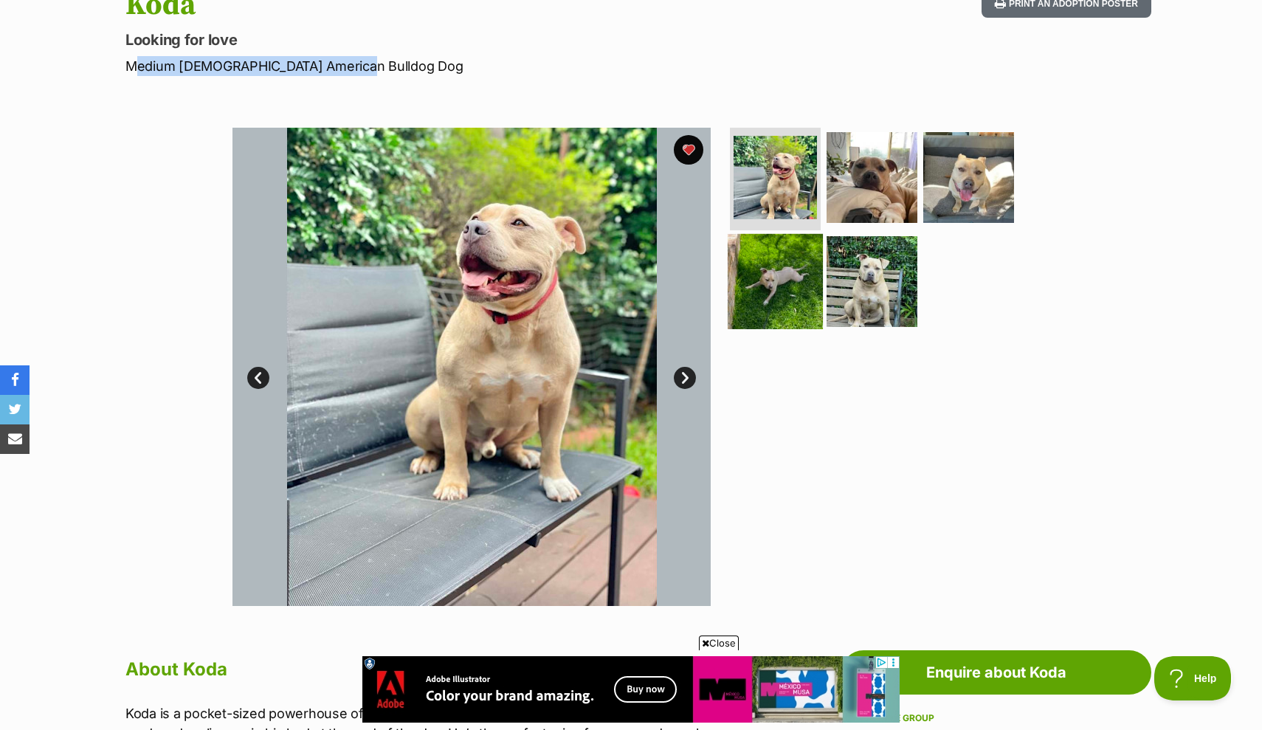
click at [789, 263] on img at bounding box center [774, 281] width 95 height 95
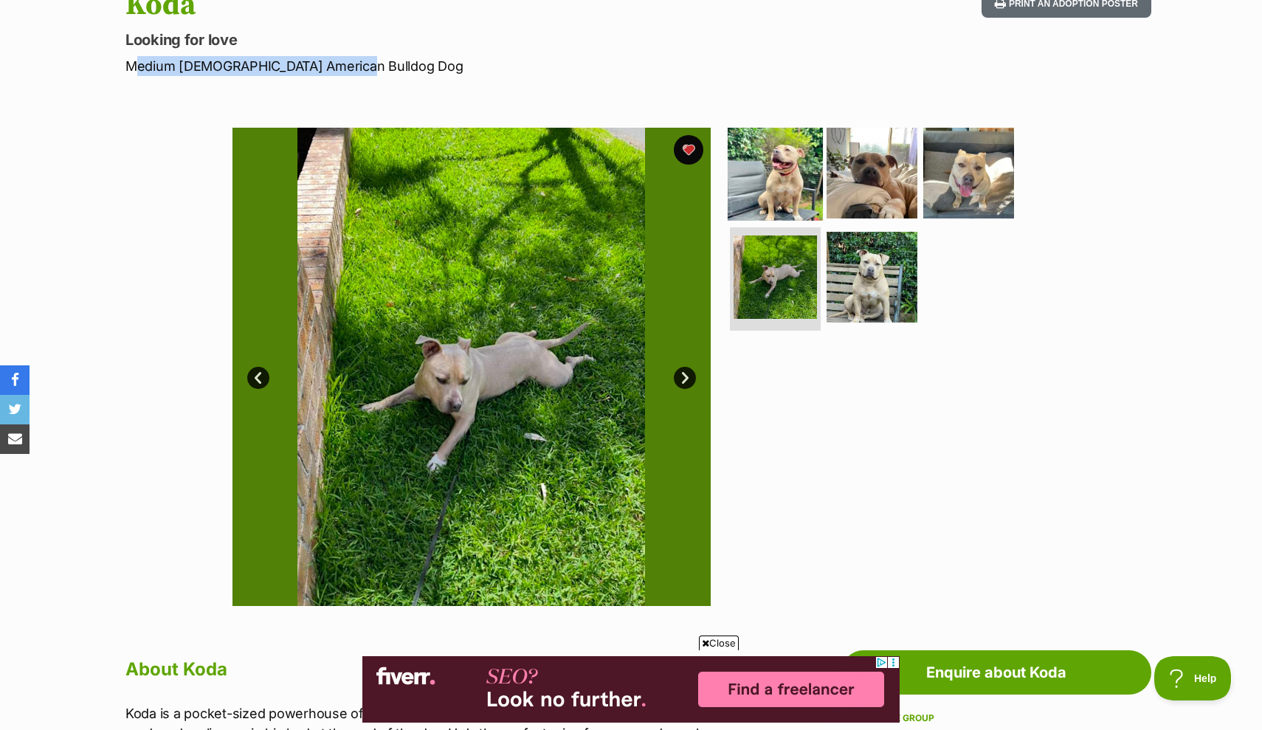
click at [782, 179] on img at bounding box center [774, 172] width 95 height 95
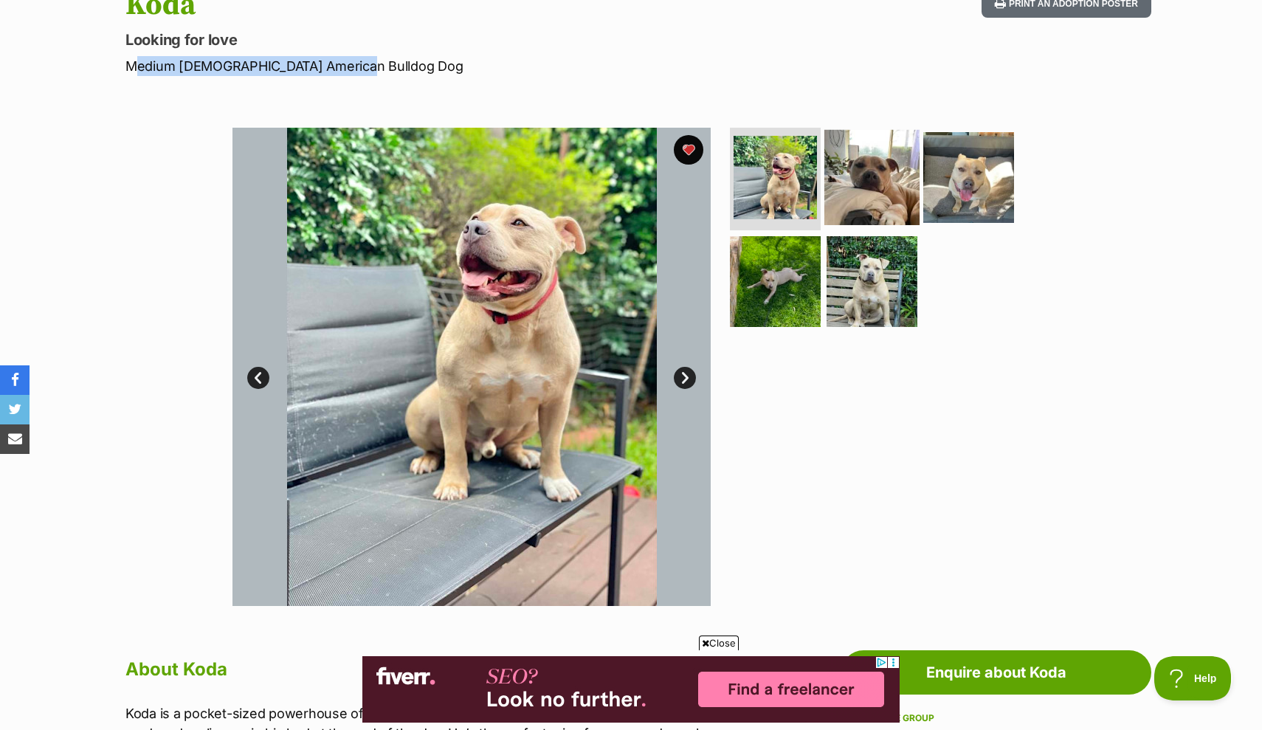
click at [840, 179] on img at bounding box center [871, 176] width 95 height 95
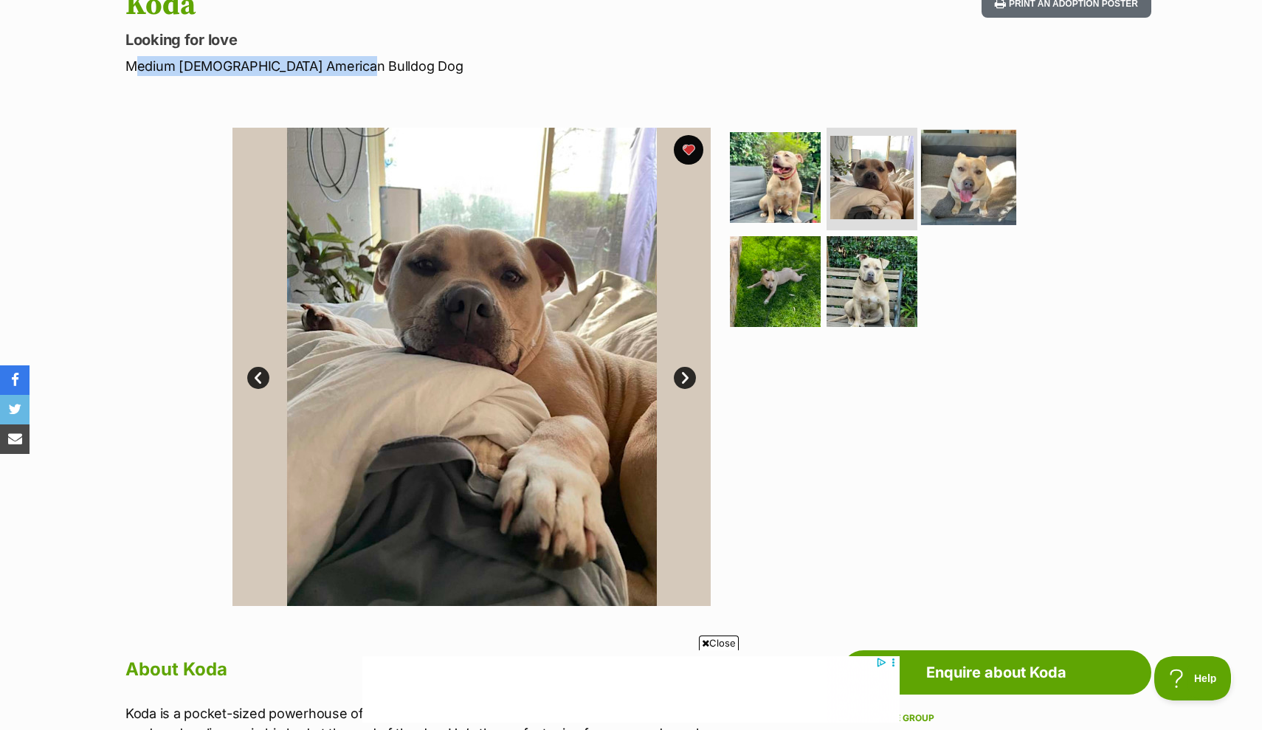
click at [949, 163] on img at bounding box center [968, 176] width 95 height 95
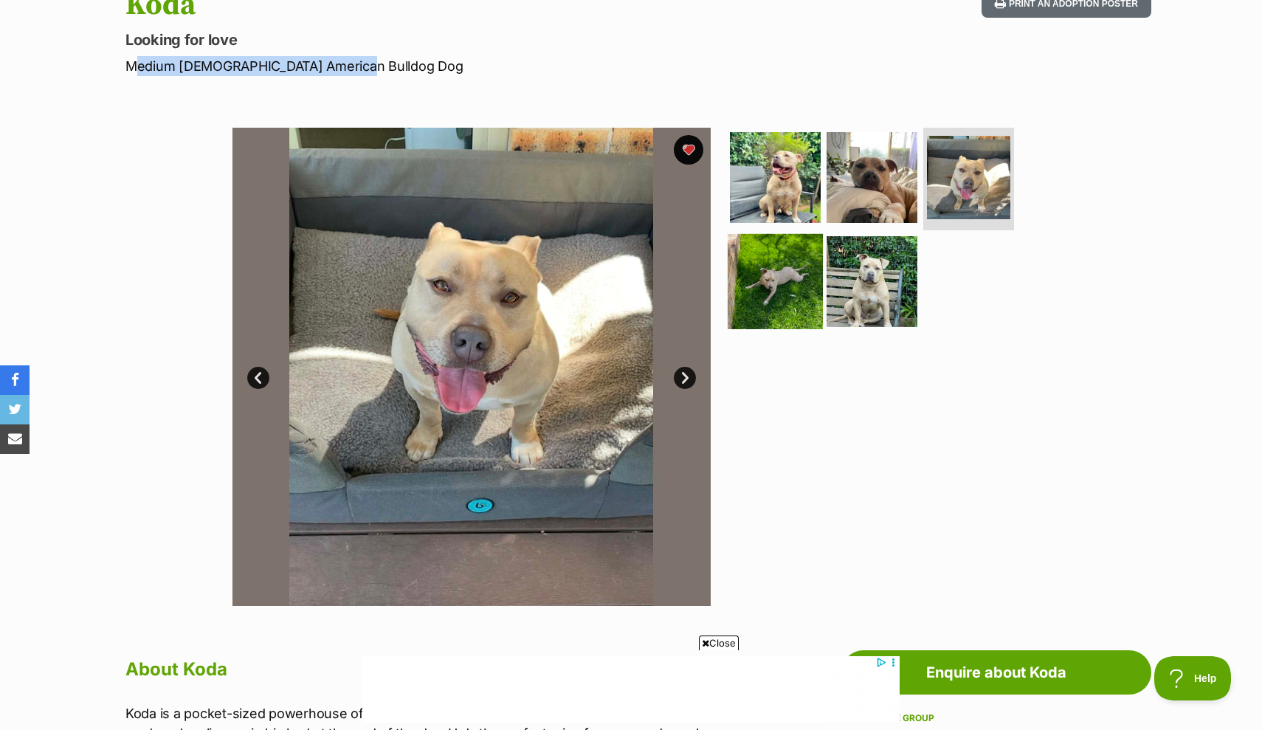
click at [760, 267] on img at bounding box center [774, 281] width 95 height 95
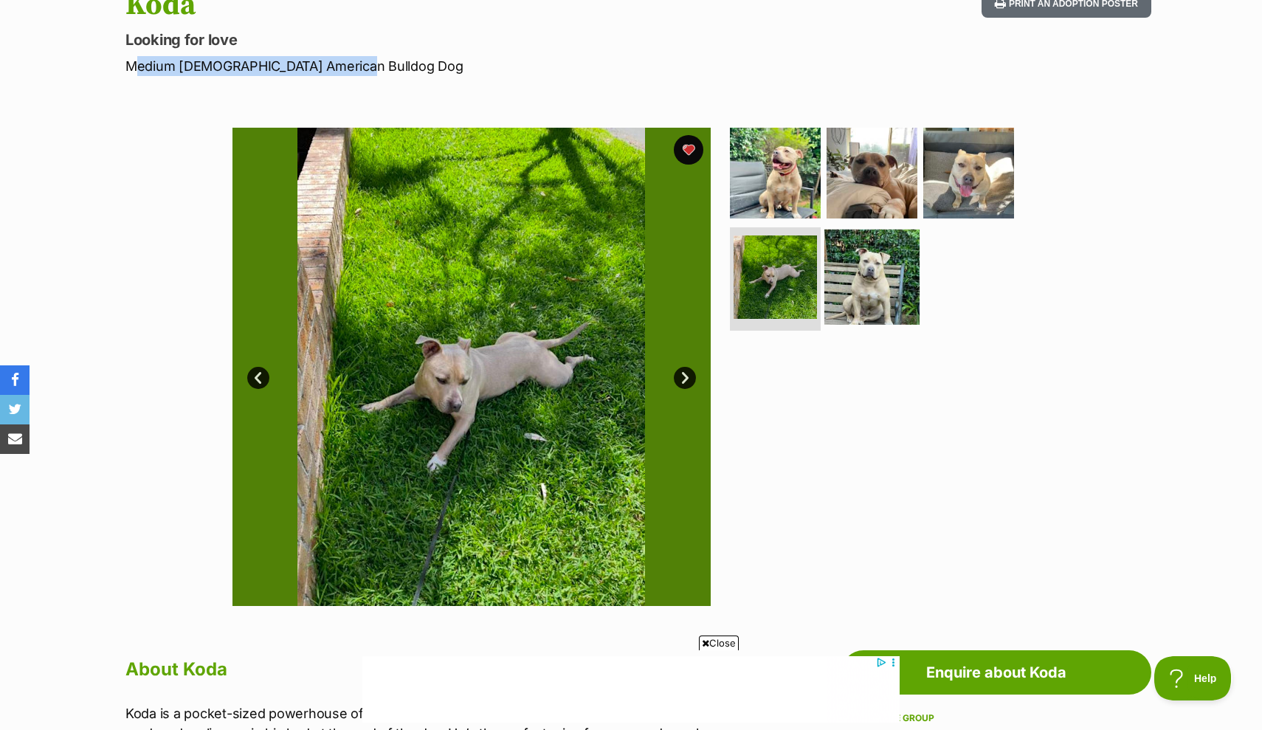
click at [860, 280] on img at bounding box center [871, 276] width 95 height 95
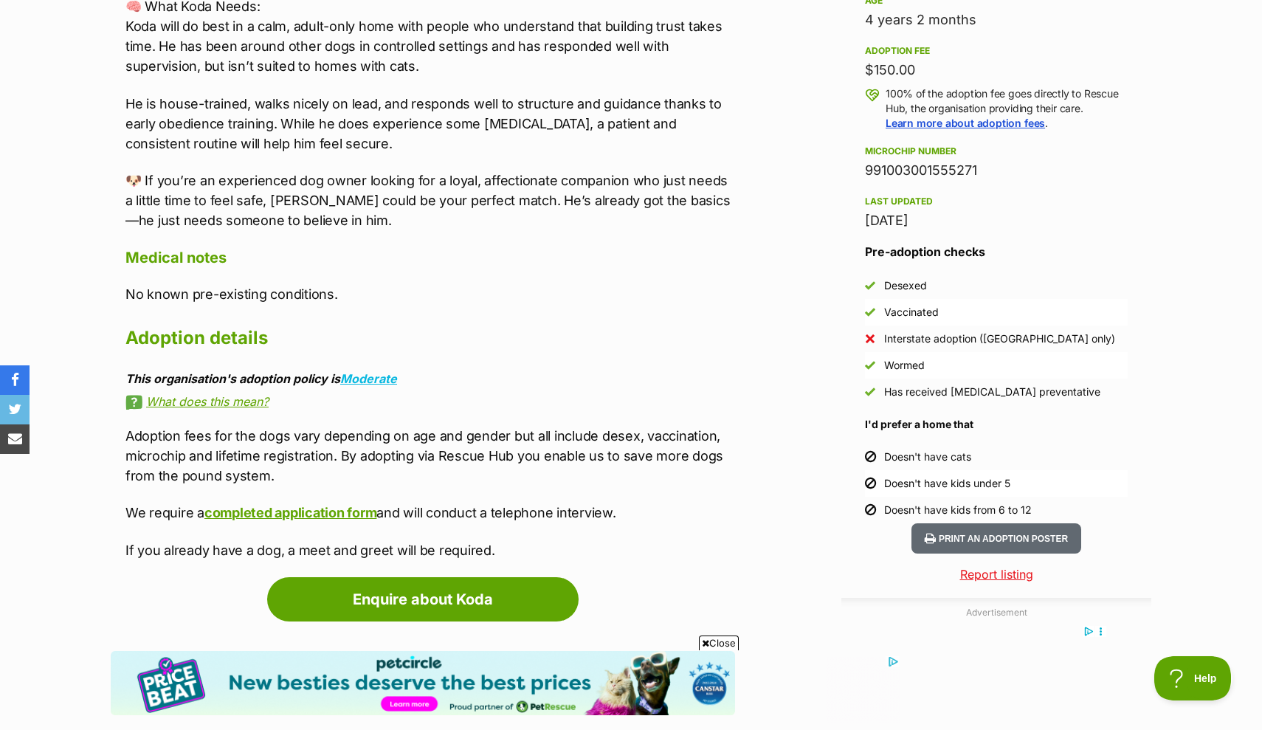
scroll to position [1039, 0]
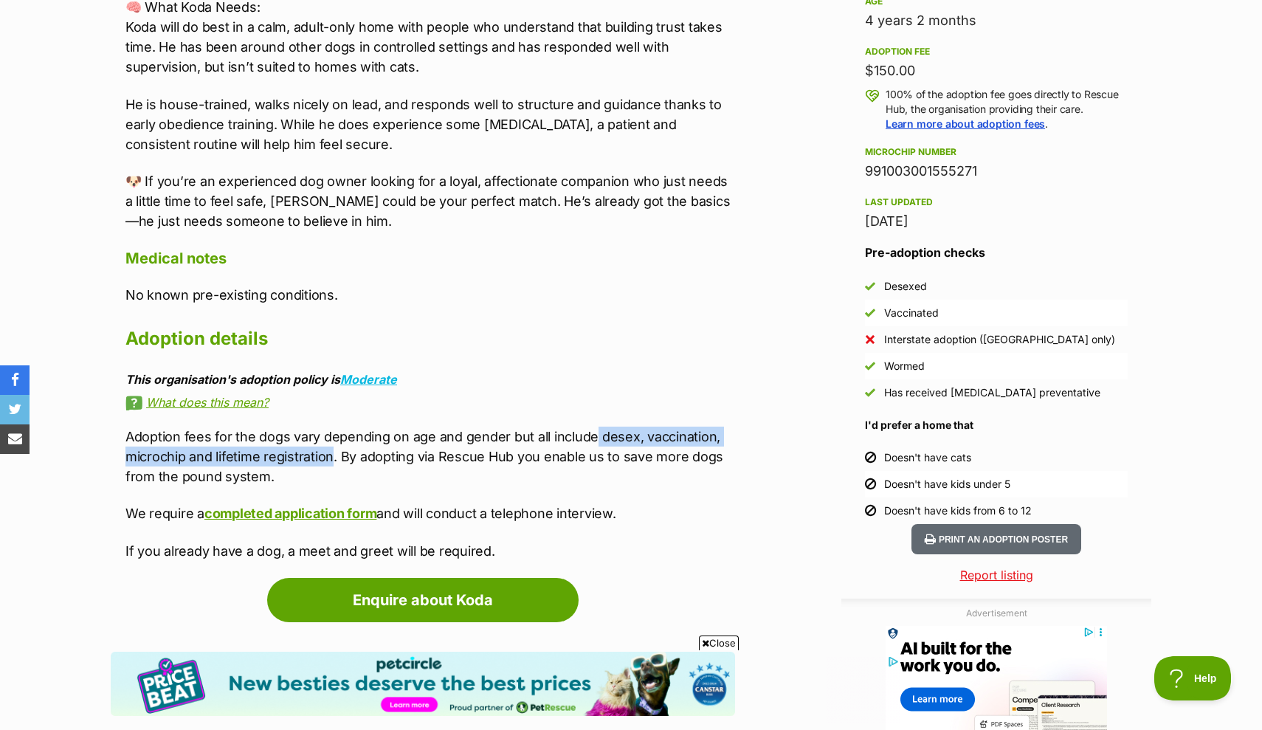
drag, startPoint x: 594, startPoint y: 432, endPoint x: 331, endPoint y: 455, distance: 263.7
click at [331, 455] on p "Adoption fees for the dogs vary depending on age and gender but all include des…" at bounding box center [429, 456] width 609 height 60
copy p "desex, vaccination, microchip and lifetime registration"
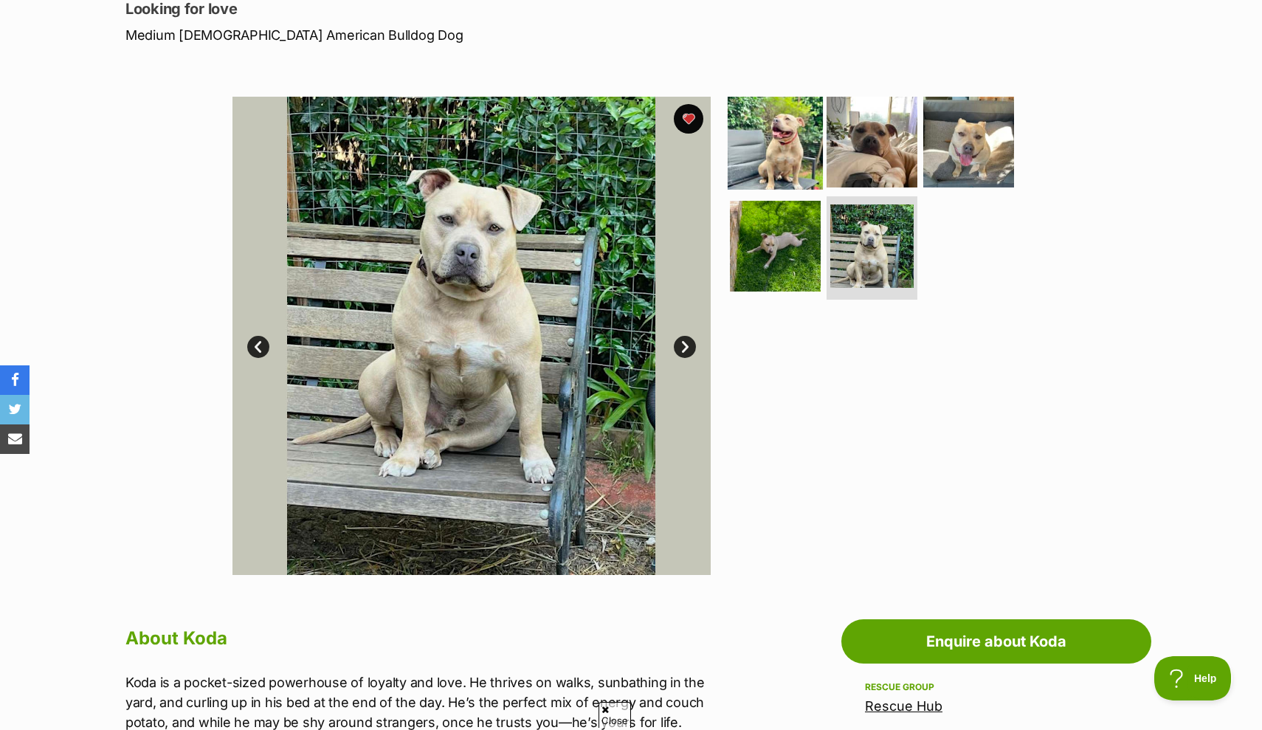
scroll to position [0, 0]
click at [774, 167] on img at bounding box center [774, 141] width 95 height 95
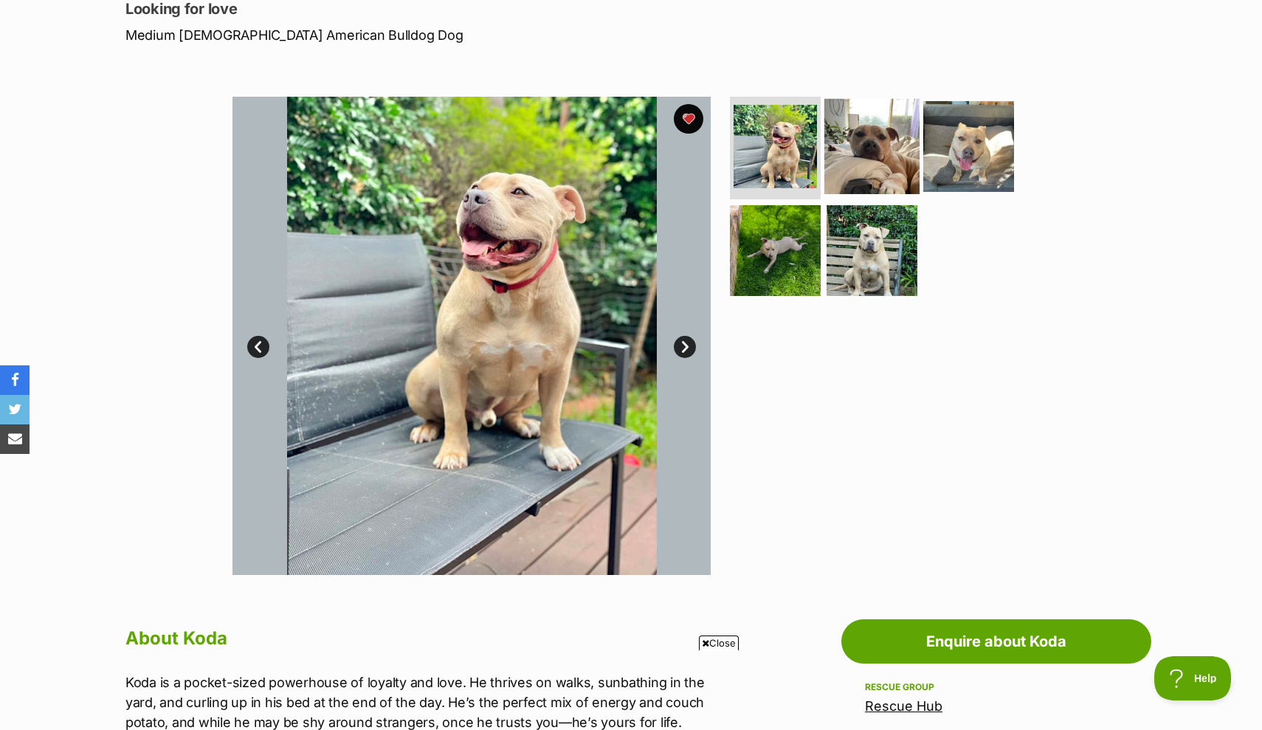
click at [866, 151] on img at bounding box center [871, 145] width 95 height 95
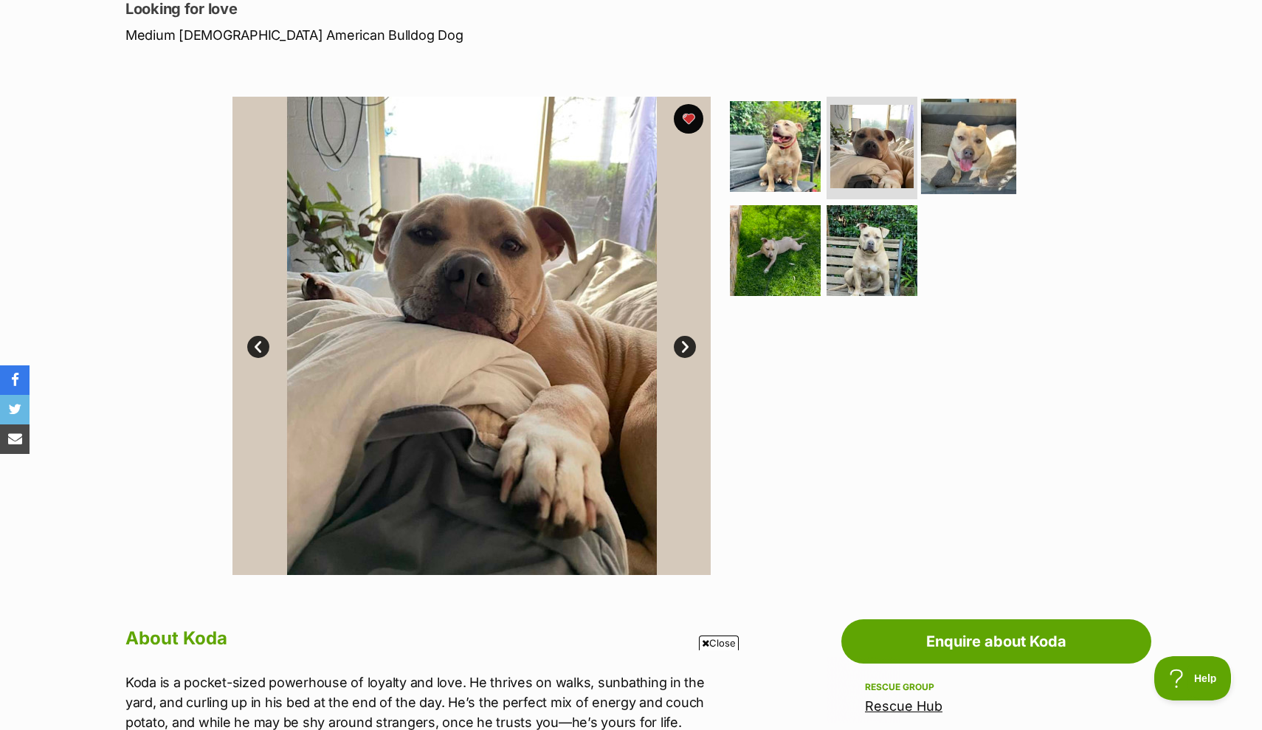
click at [972, 135] on img at bounding box center [968, 145] width 95 height 95
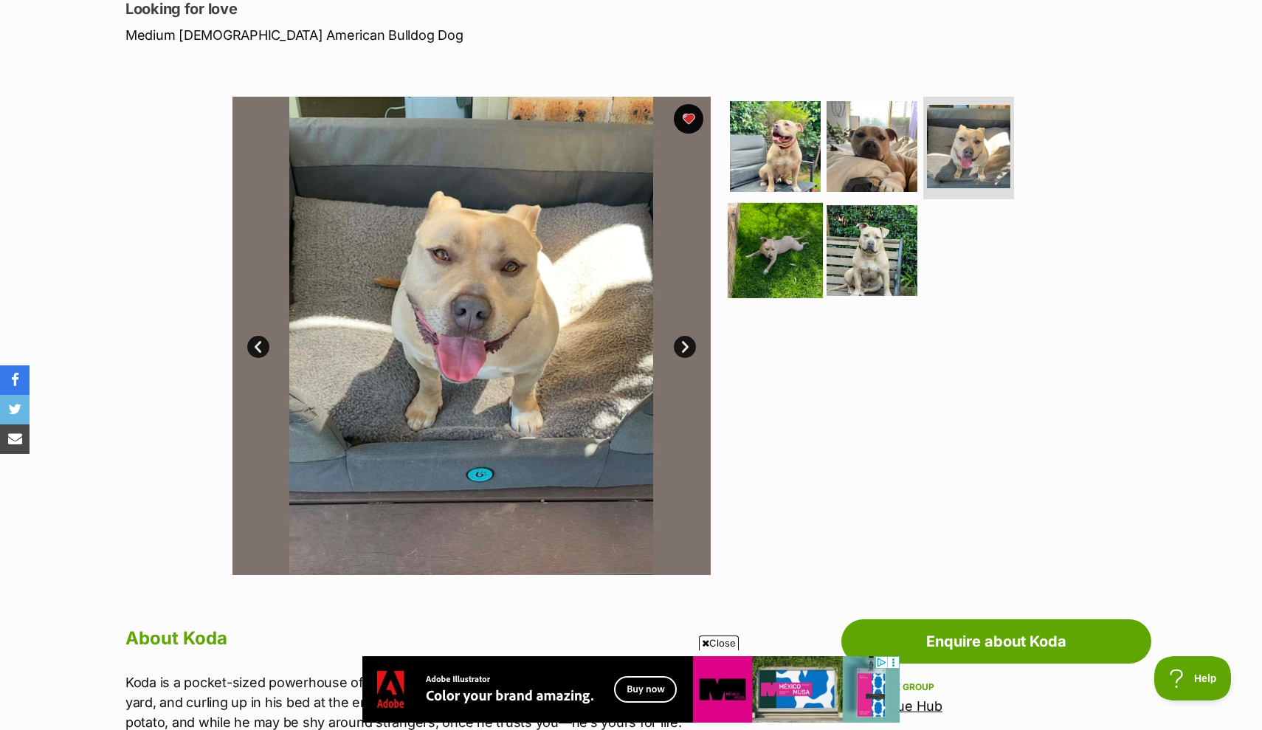
click at [791, 253] on img at bounding box center [774, 250] width 95 height 95
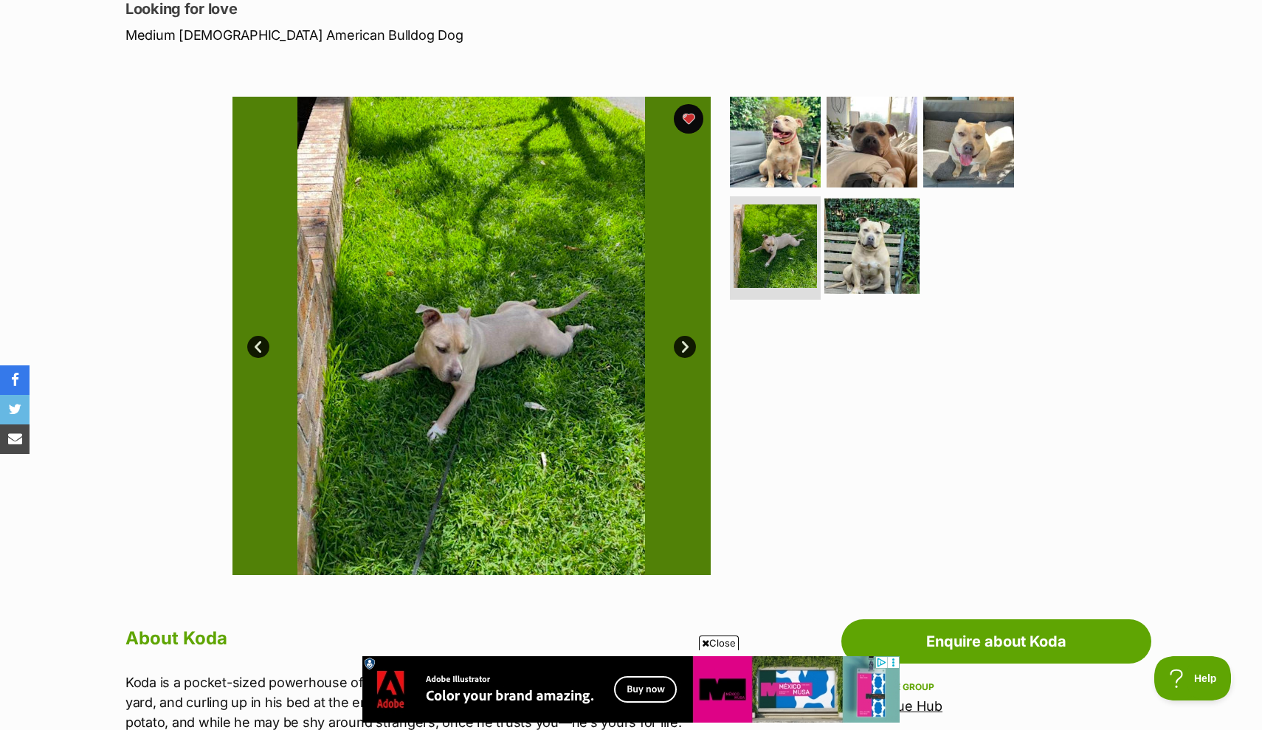
click at [871, 255] on img at bounding box center [871, 245] width 95 height 95
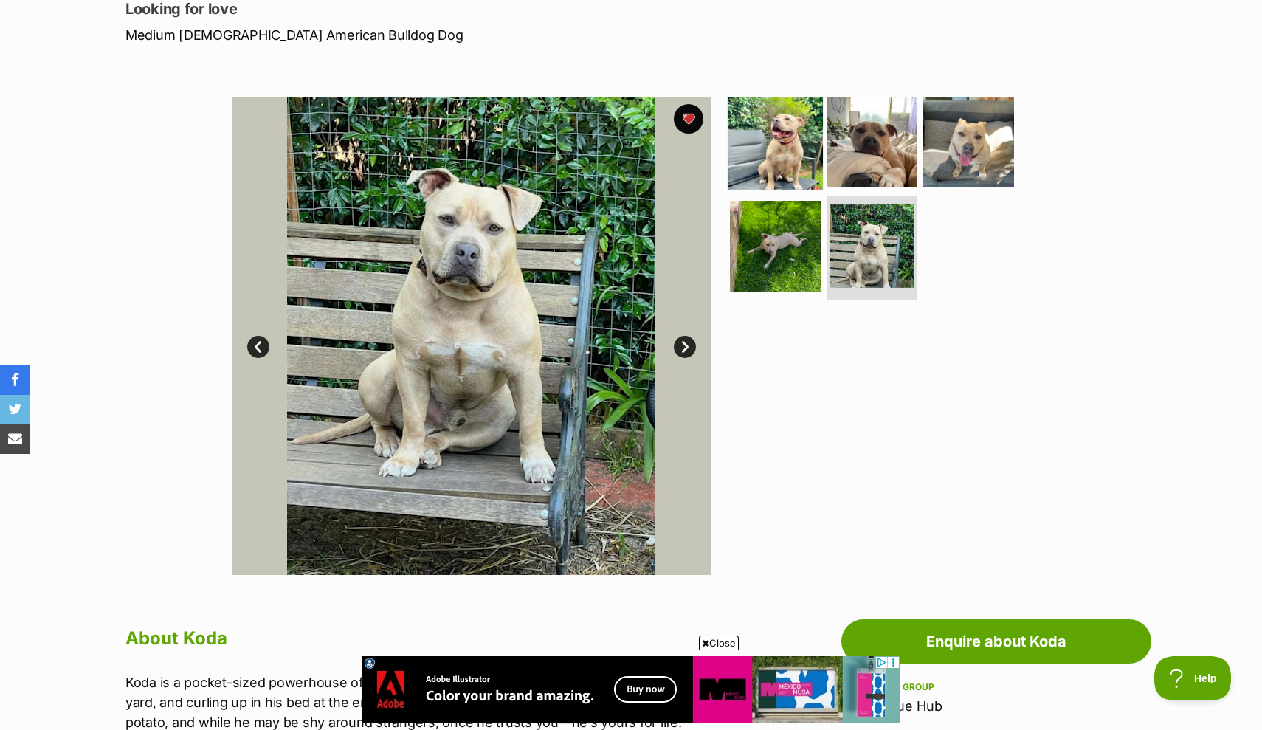
click at [775, 152] on img at bounding box center [774, 141] width 95 height 95
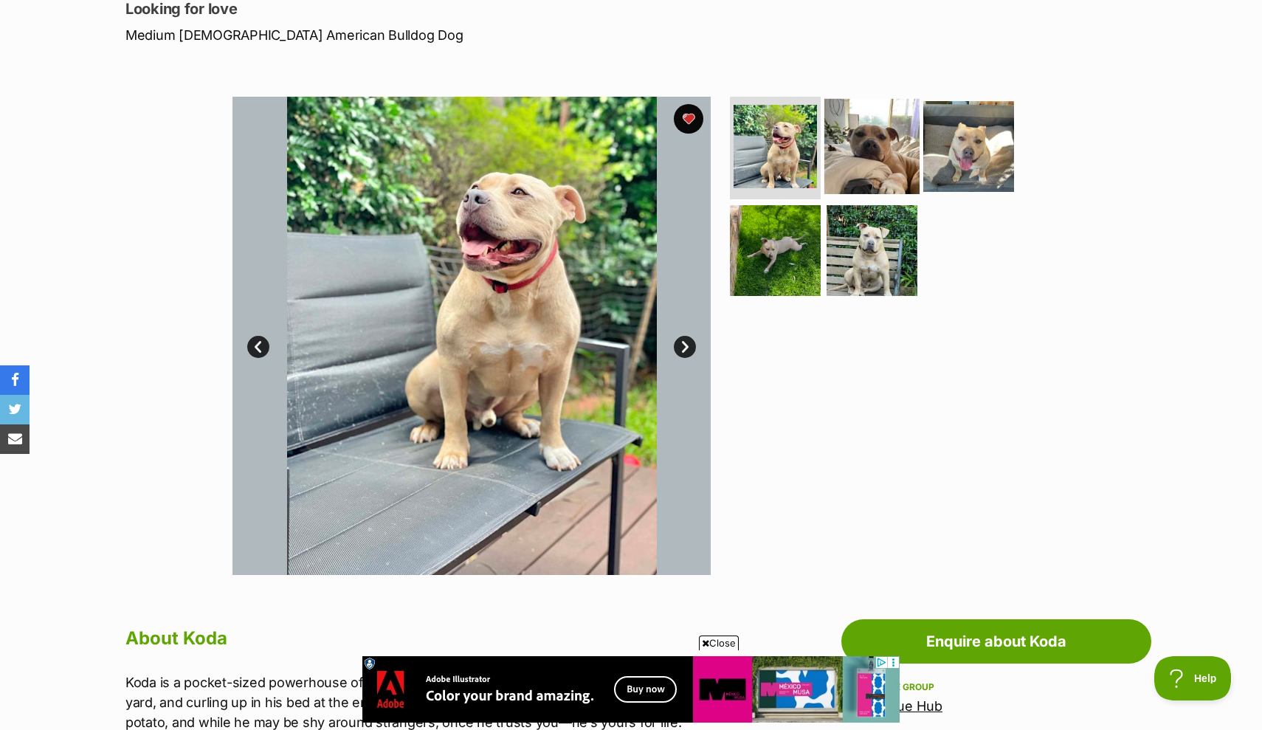
click at [870, 148] on img at bounding box center [871, 145] width 95 height 95
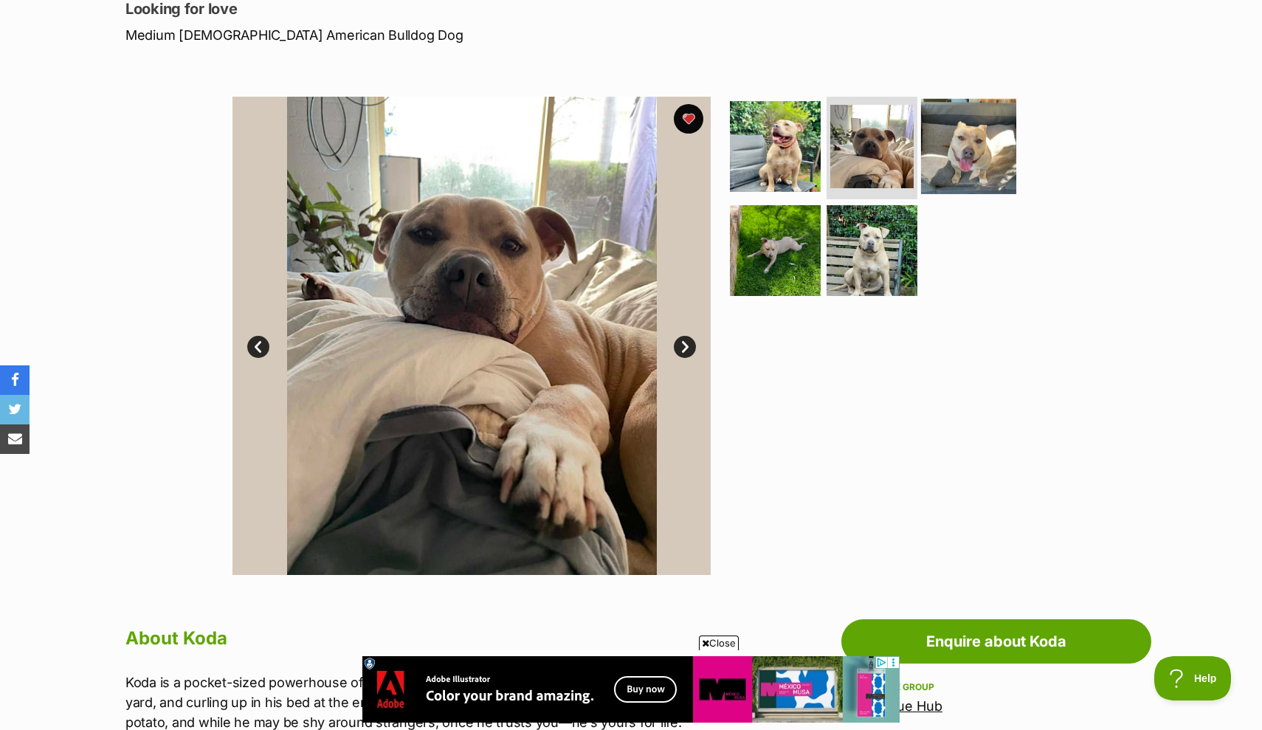
click at [961, 139] on img at bounding box center [968, 145] width 95 height 95
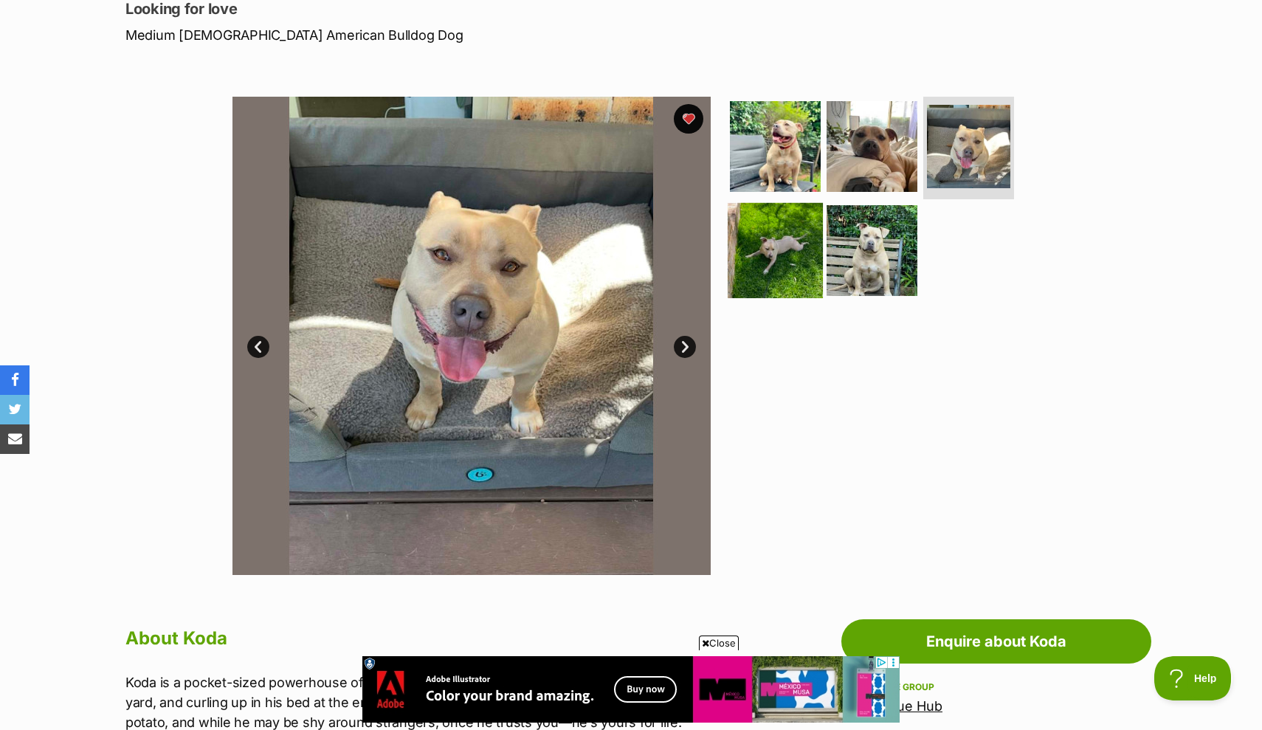
click at [769, 257] on img at bounding box center [774, 250] width 95 height 95
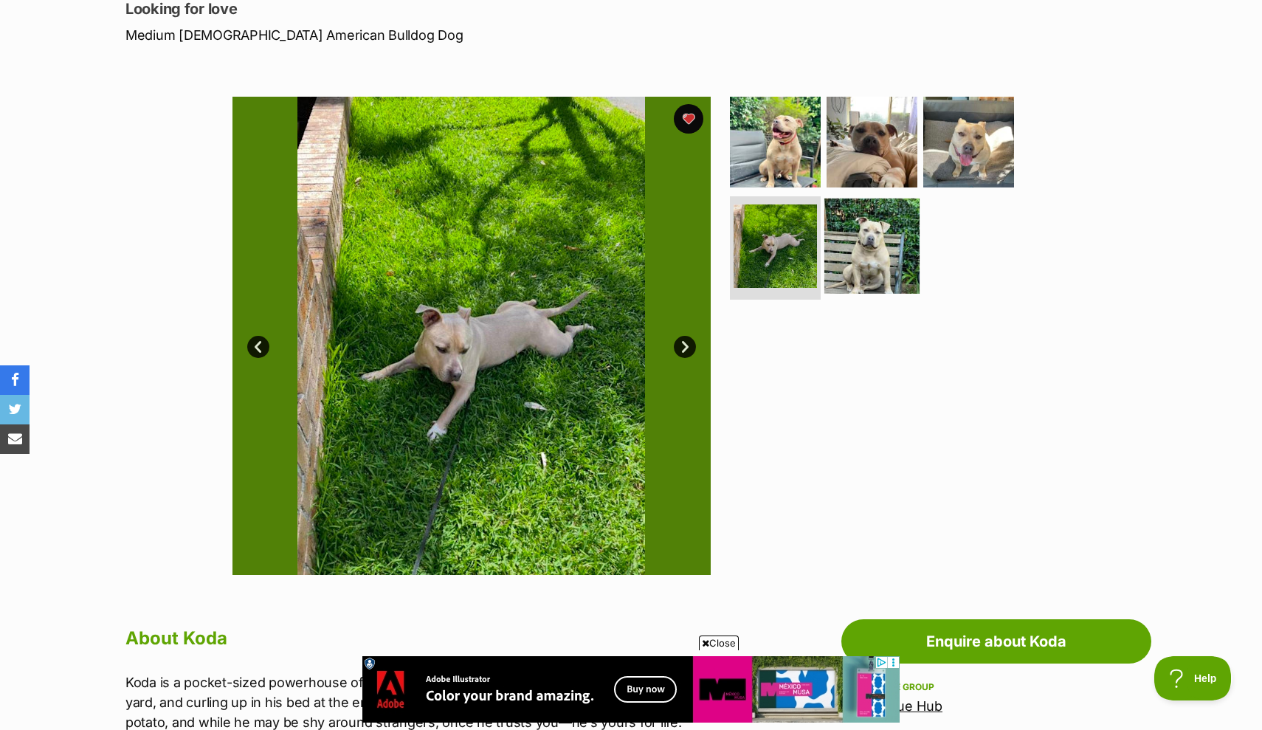
click at [836, 243] on img at bounding box center [871, 245] width 95 height 95
